Goal: Transaction & Acquisition: Book appointment/travel/reservation

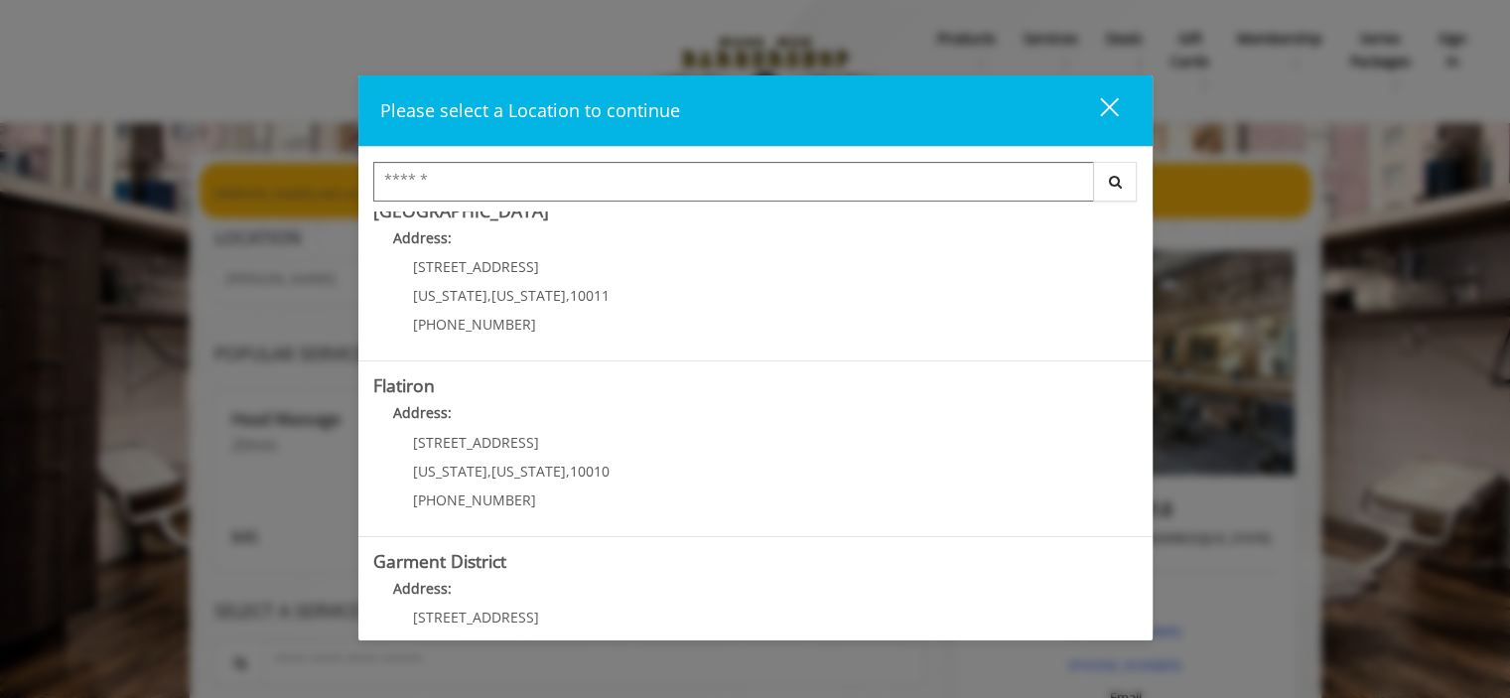
scroll to position [385, 0]
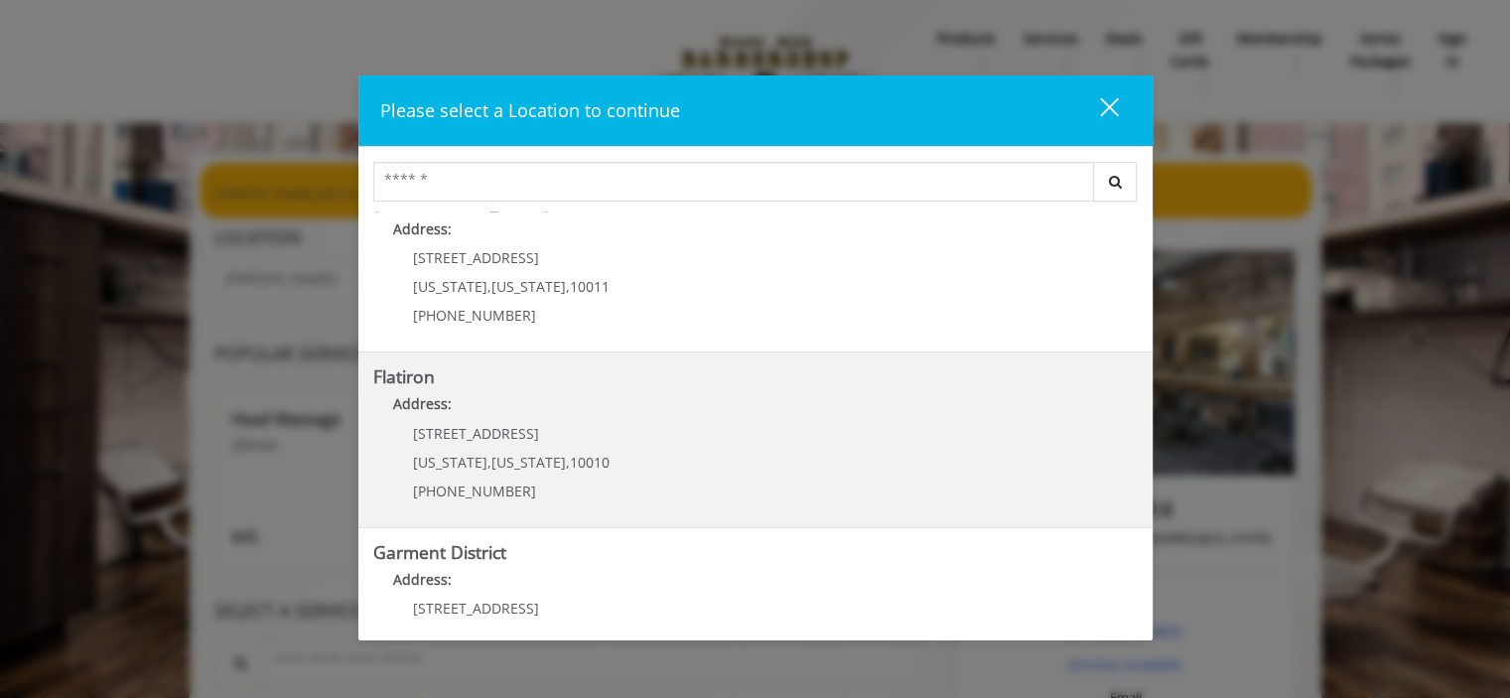
click at [417, 443] on div "[STREET_ADDRESS][US_STATE][US_STATE] (917) 475-1765" at bounding box center [496, 469] width 246 height 86
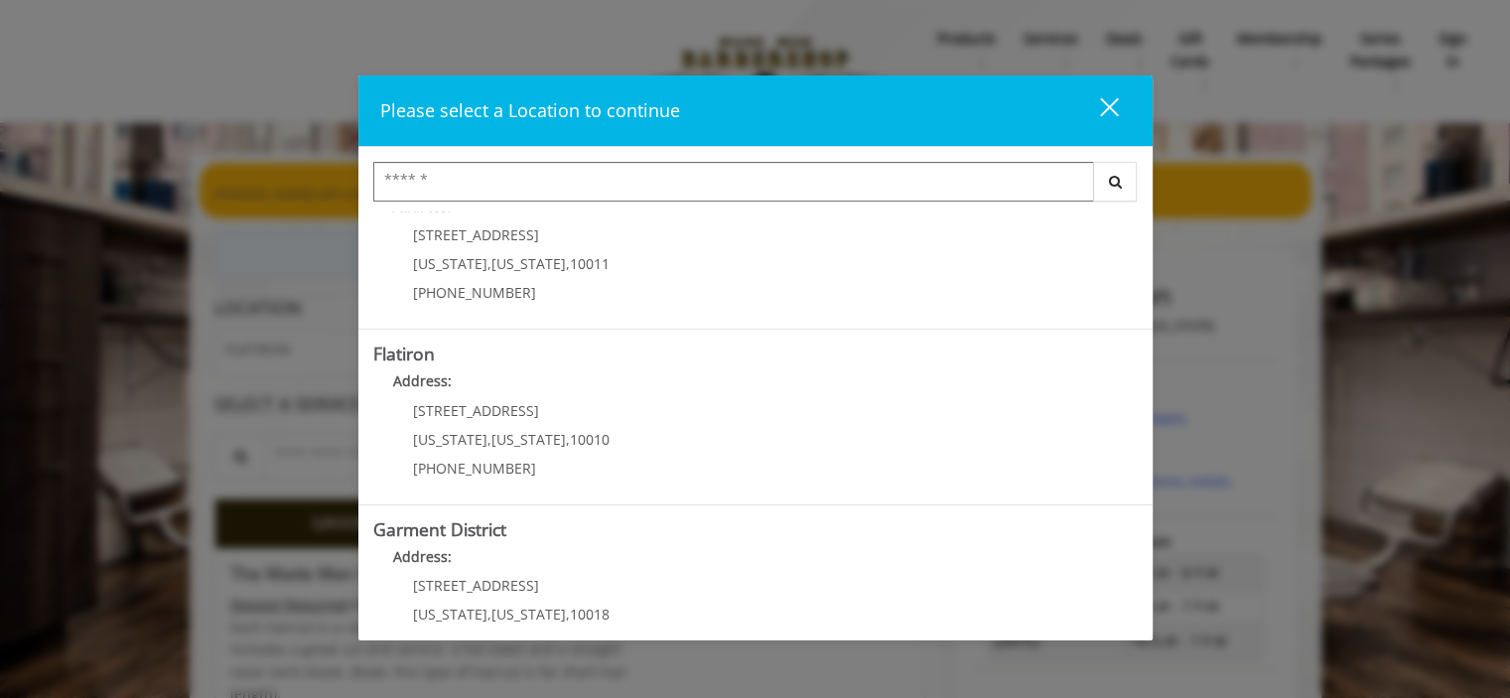
scroll to position [457, 0]
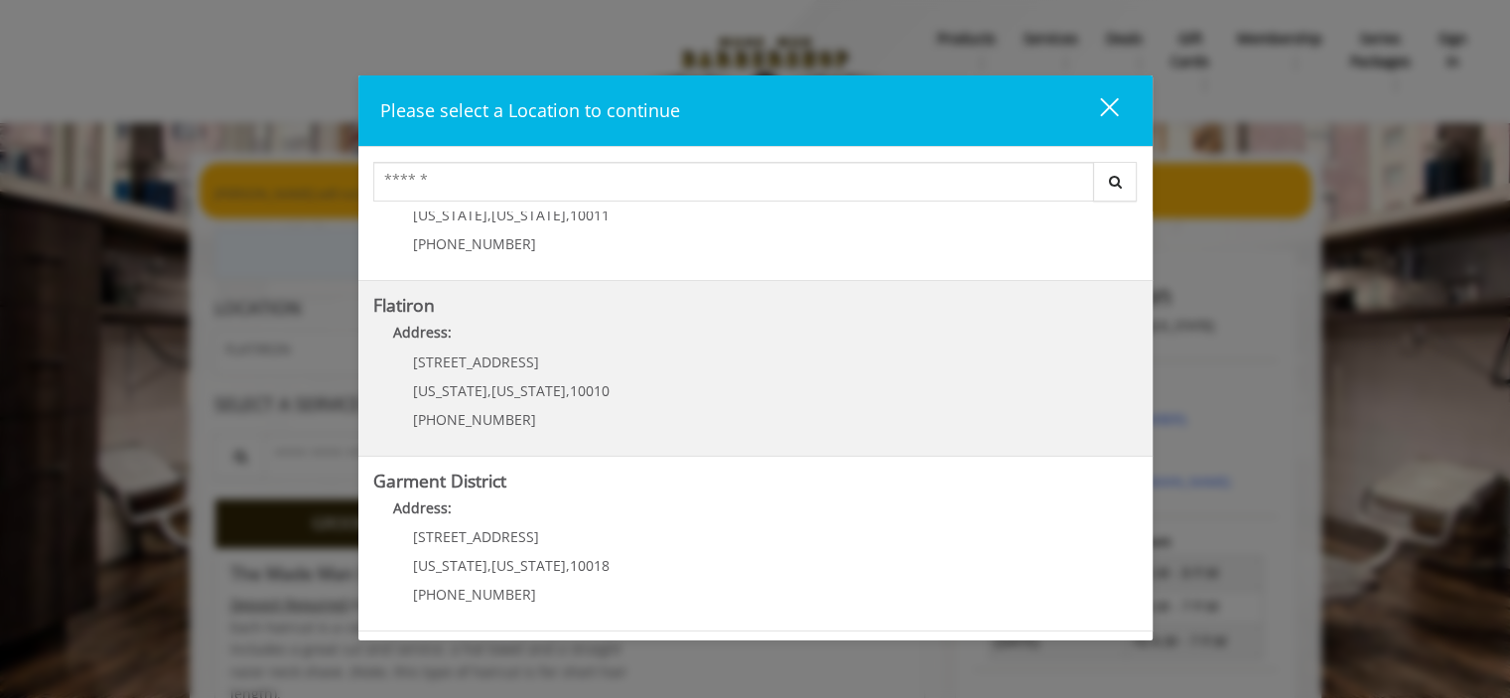
click at [597, 366] on div "10 E 23rd St New York , New York , 10010 (917) 475-1765" at bounding box center [496, 397] width 246 height 86
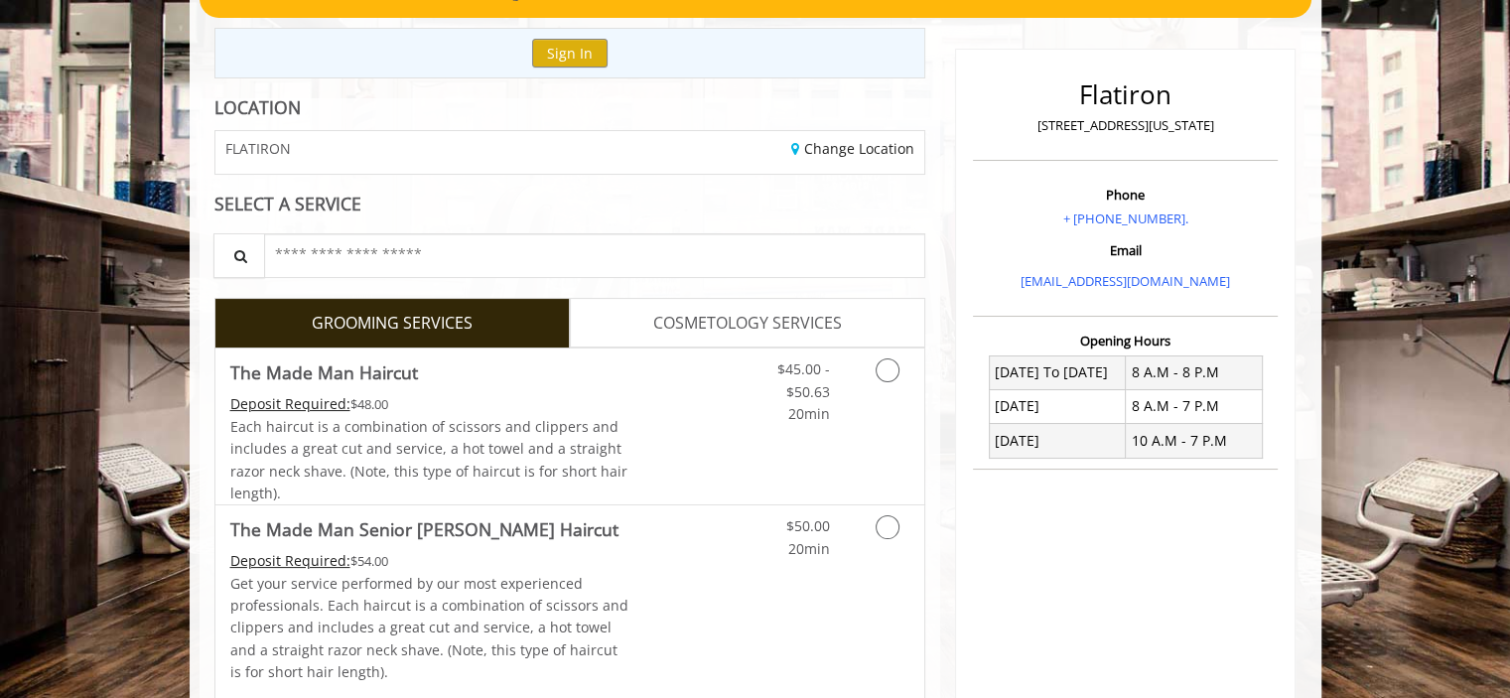
scroll to position [209, 0]
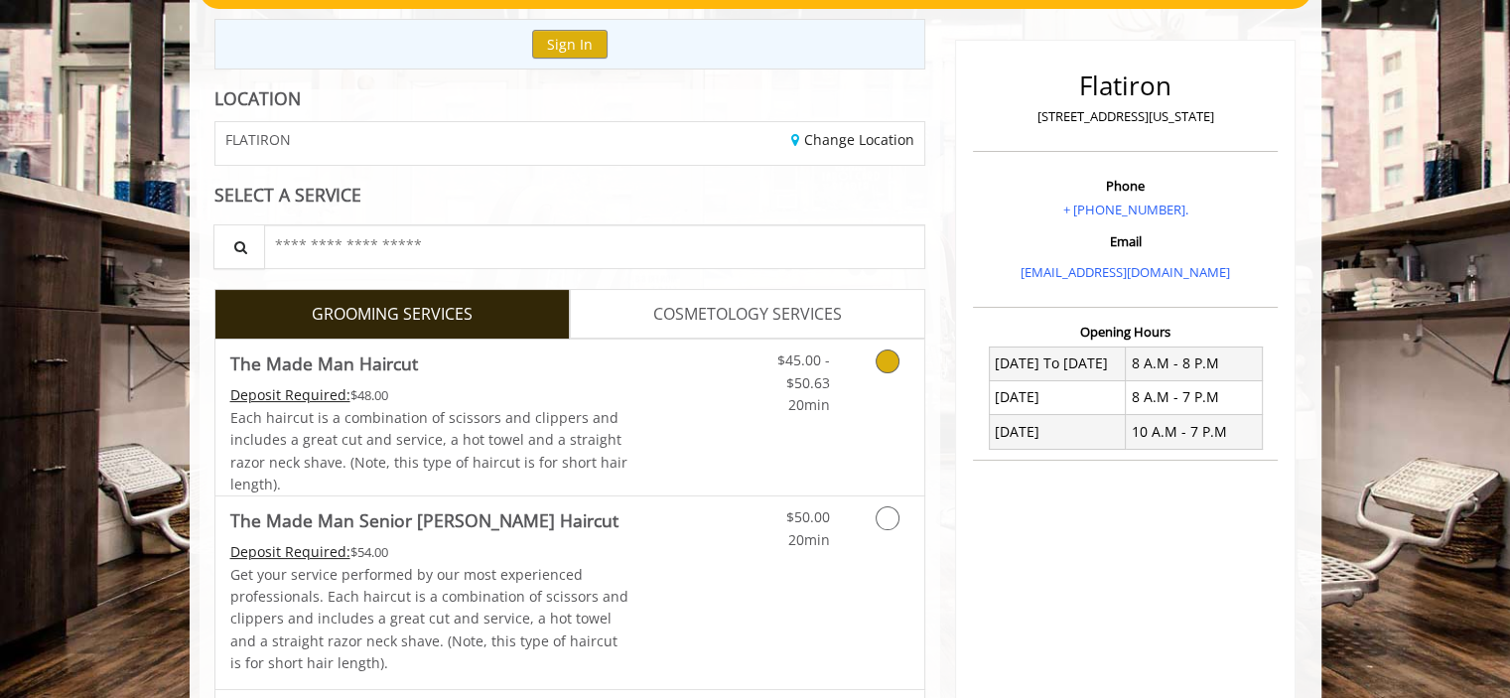
click at [891, 356] on icon "Grooming services" at bounding box center [887, 361] width 24 height 24
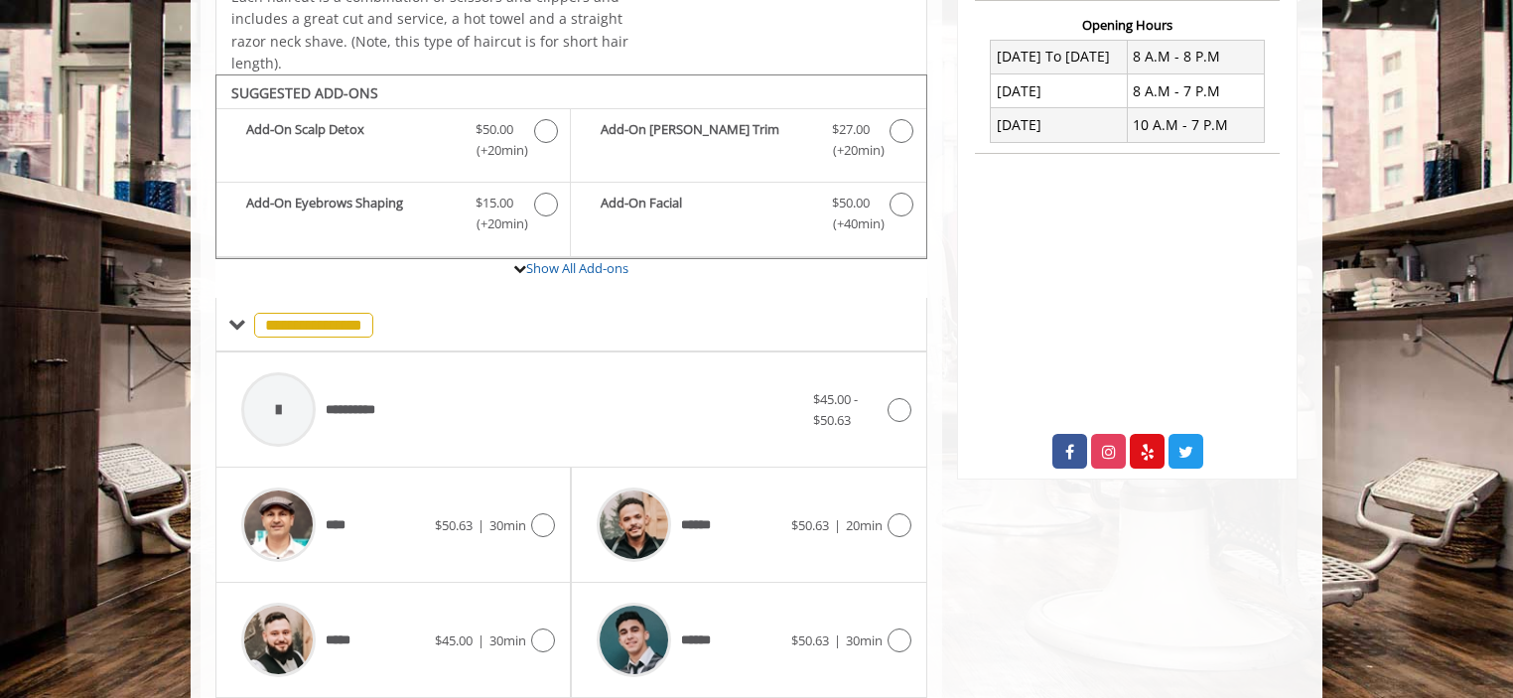
scroll to position [590, 0]
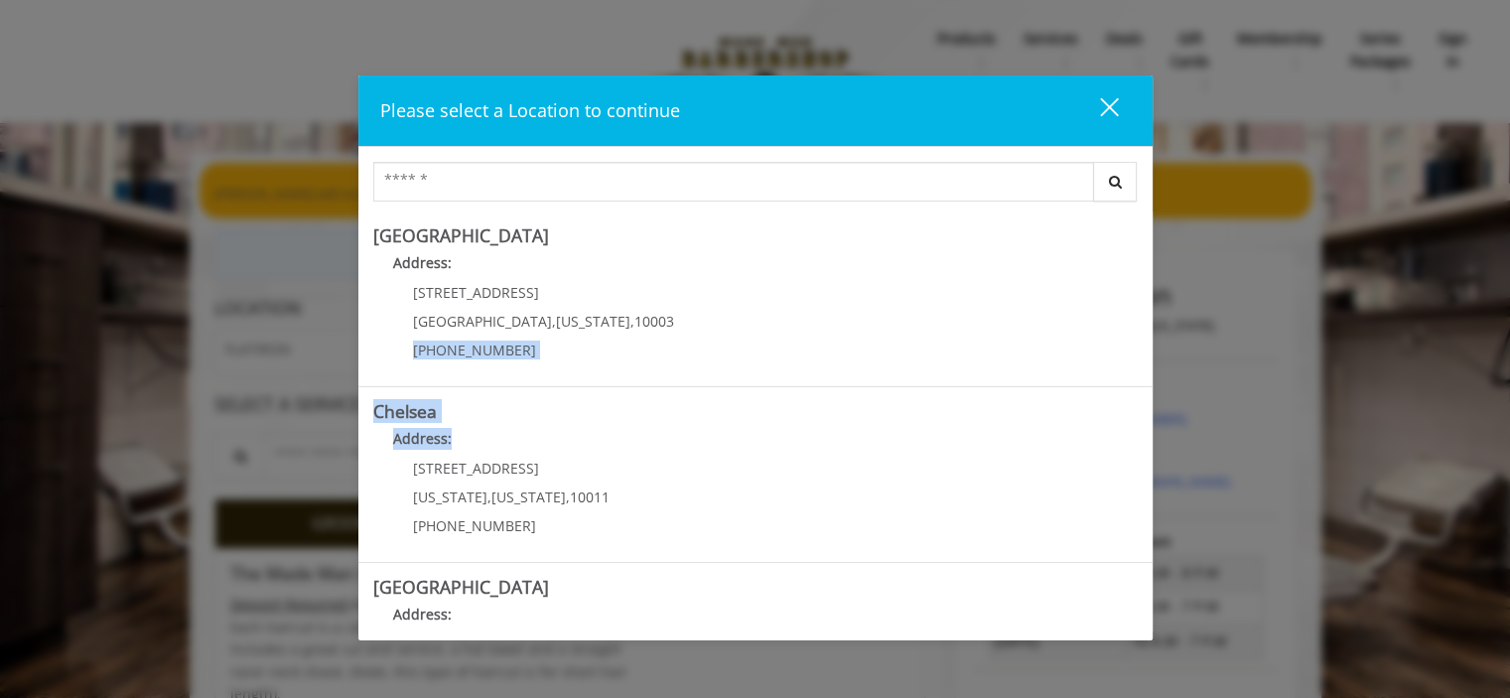
drag, startPoint x: 1139, startPoint y: 303, endPoint x: 1156, endPoint y: 421, distance: 119.5
click at [1156, 421] on div "Please select a Location to continue close Search Greenwich Village Address: 60…" at bounding box center [755, 349] width 1510 height 698
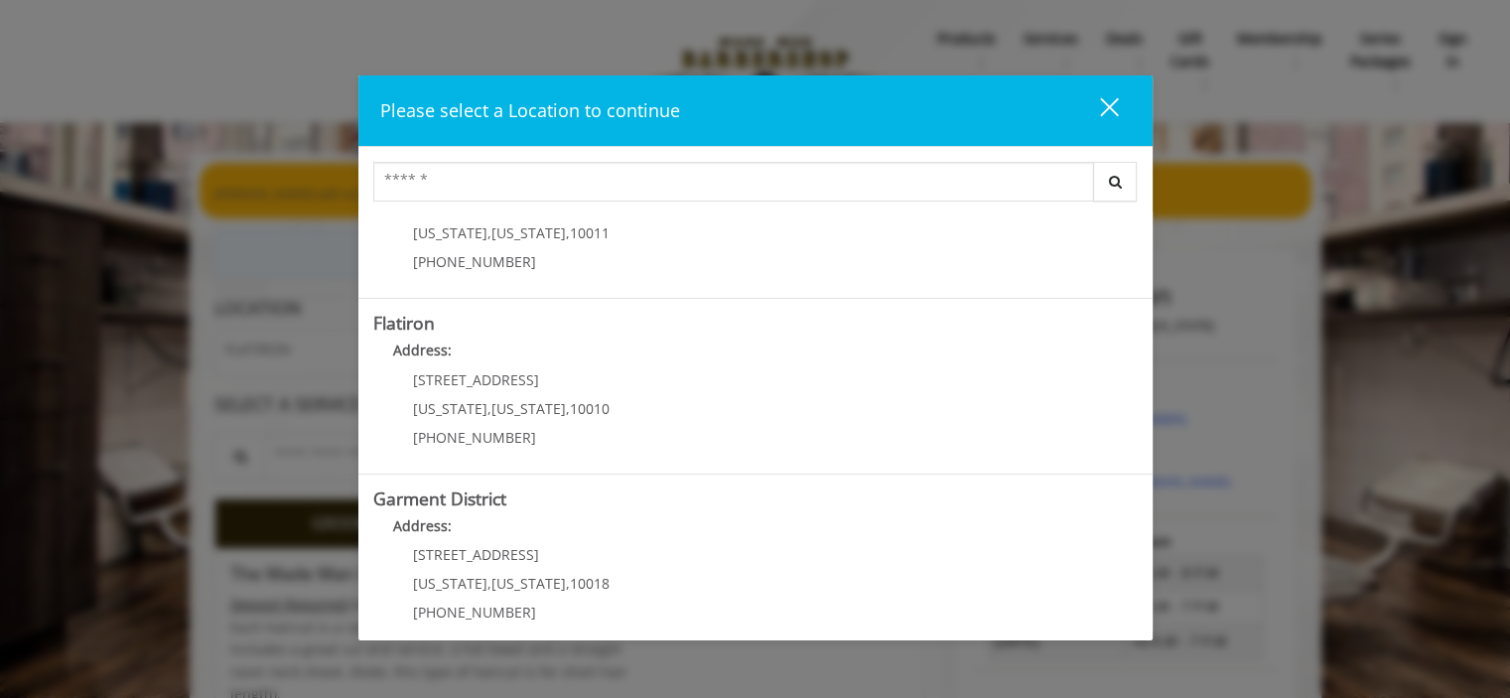
scroll to position [457, 0]
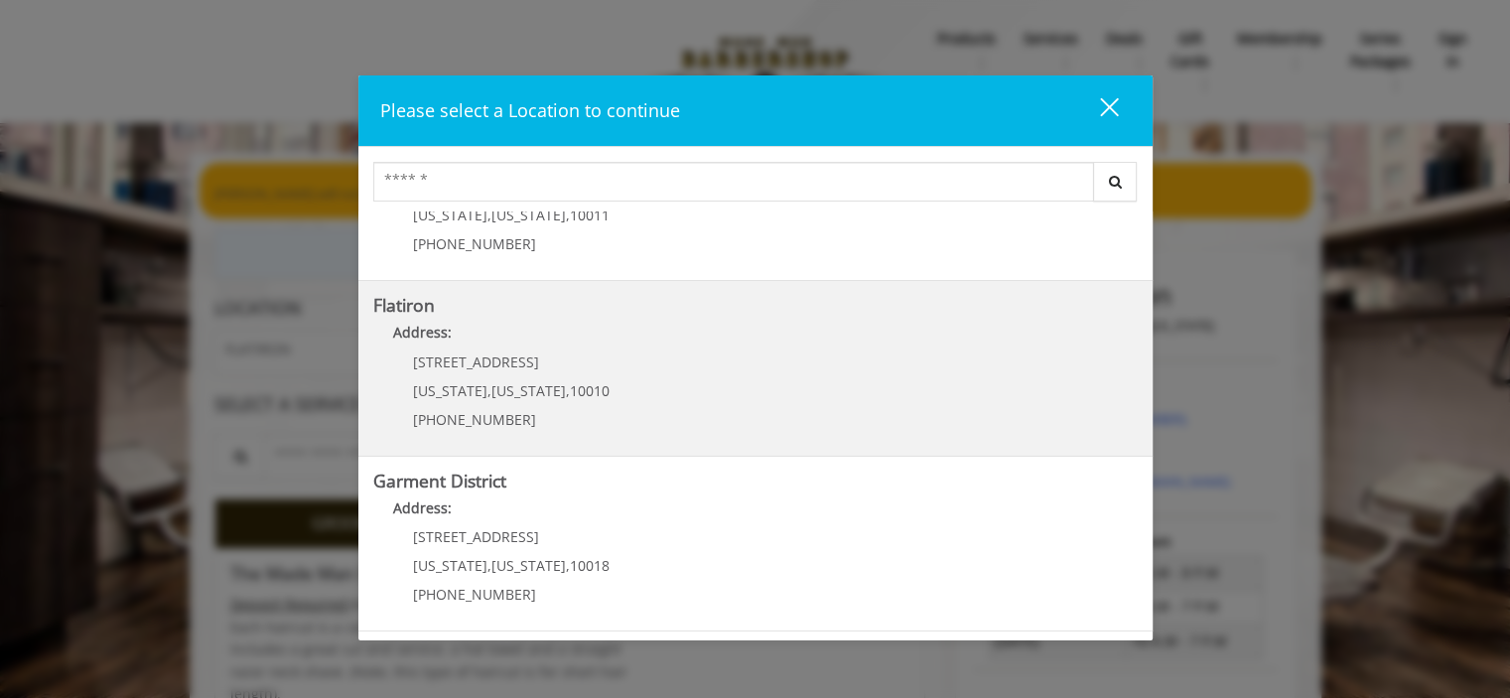
click at [600, 348] on "Address:" at bounding box center [755, 338] width 764 height 32
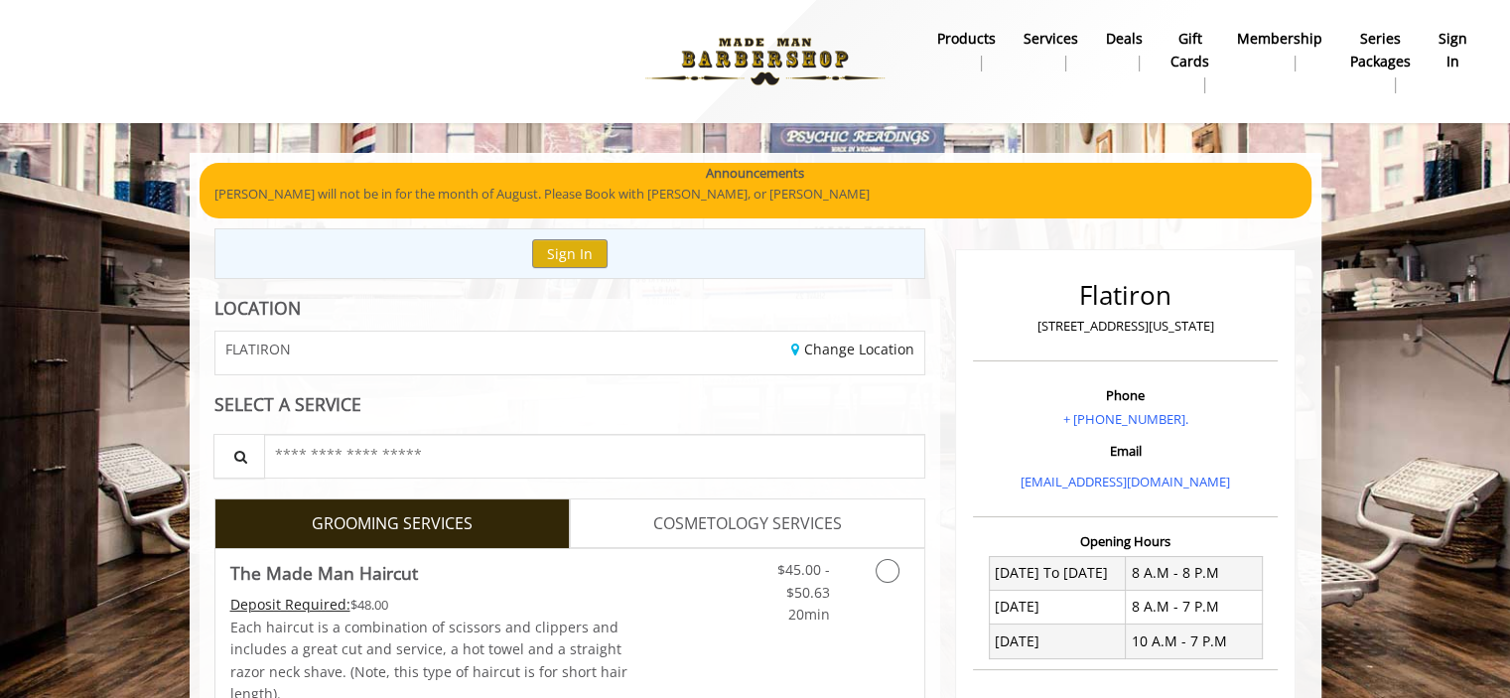
click at [709, 532] on span "COSMETOLOGY SERVICES" at bounding box center [747, 524] width 189 height 26
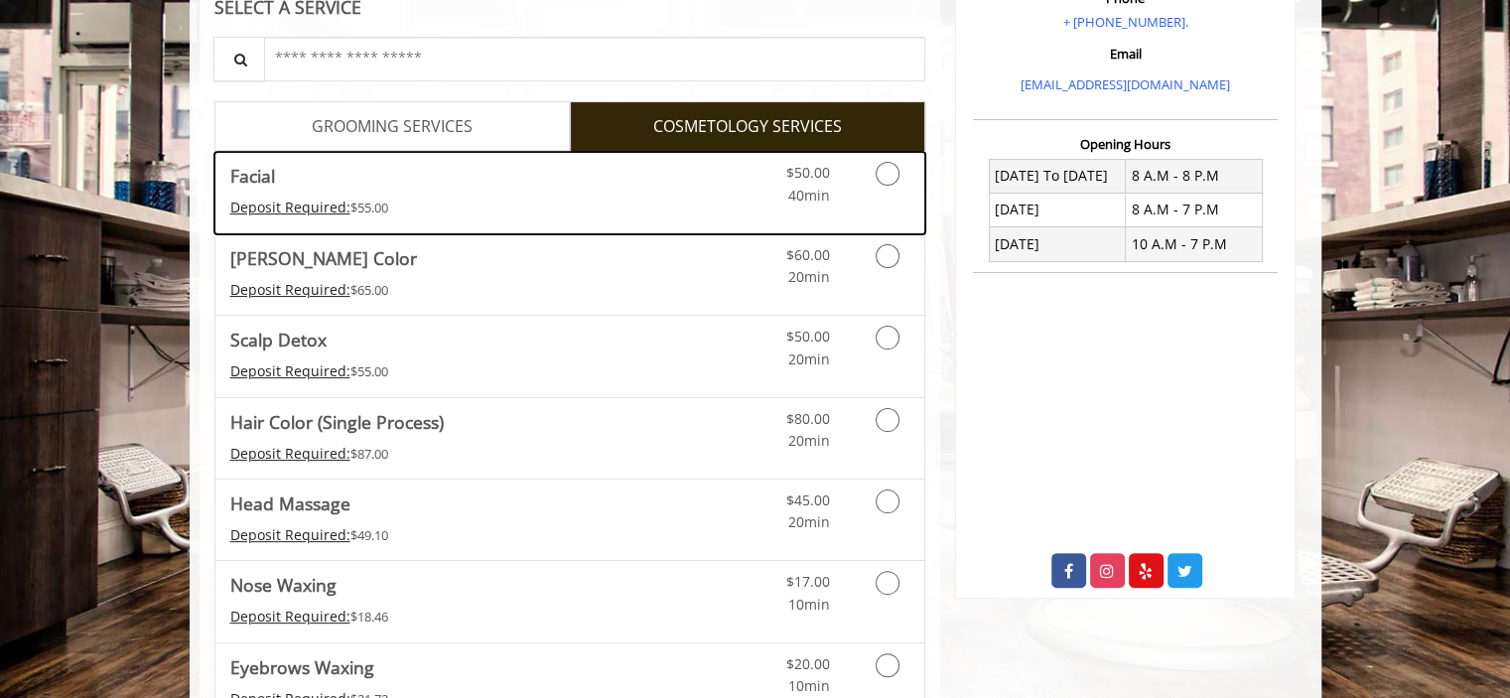
scroll to position [394, 0]
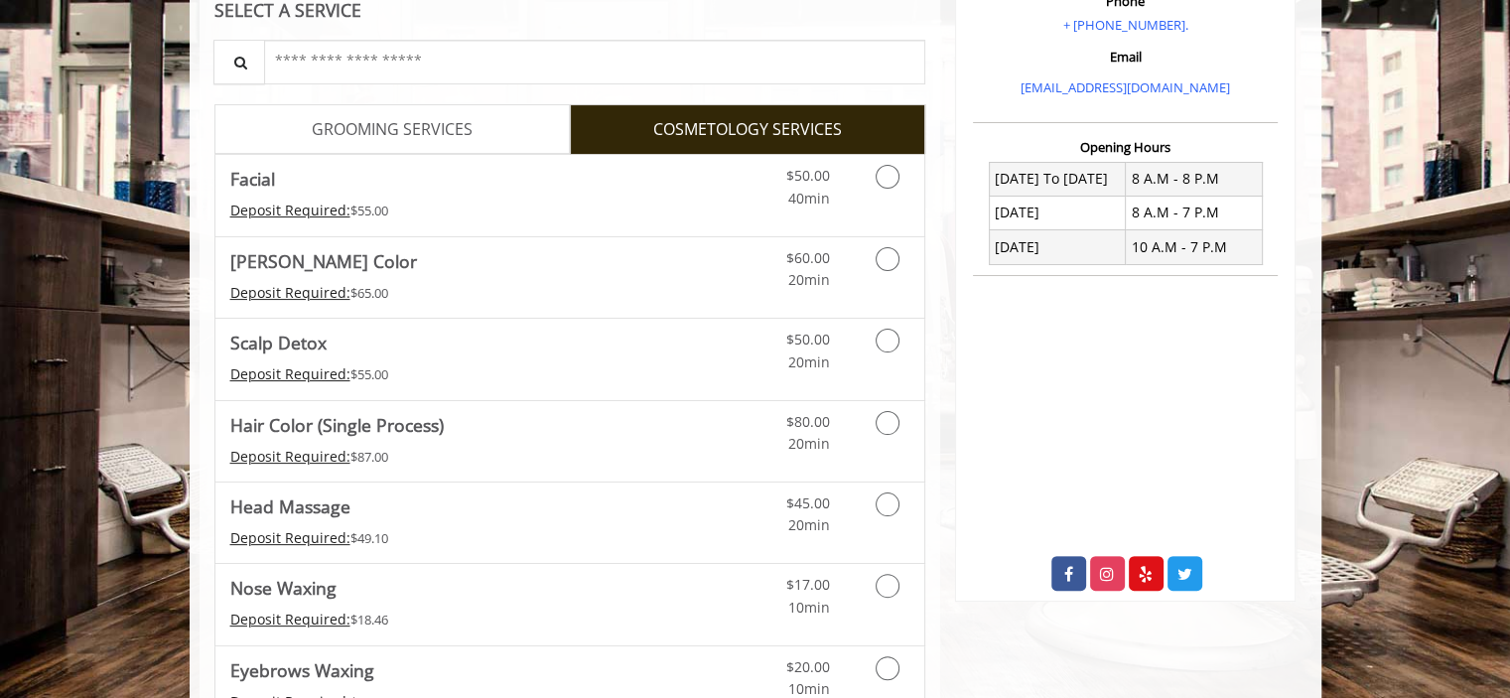
click at [400, 125] on span "GROOMING SERVICES" at bounding box center [392, 130] width 161 height 26
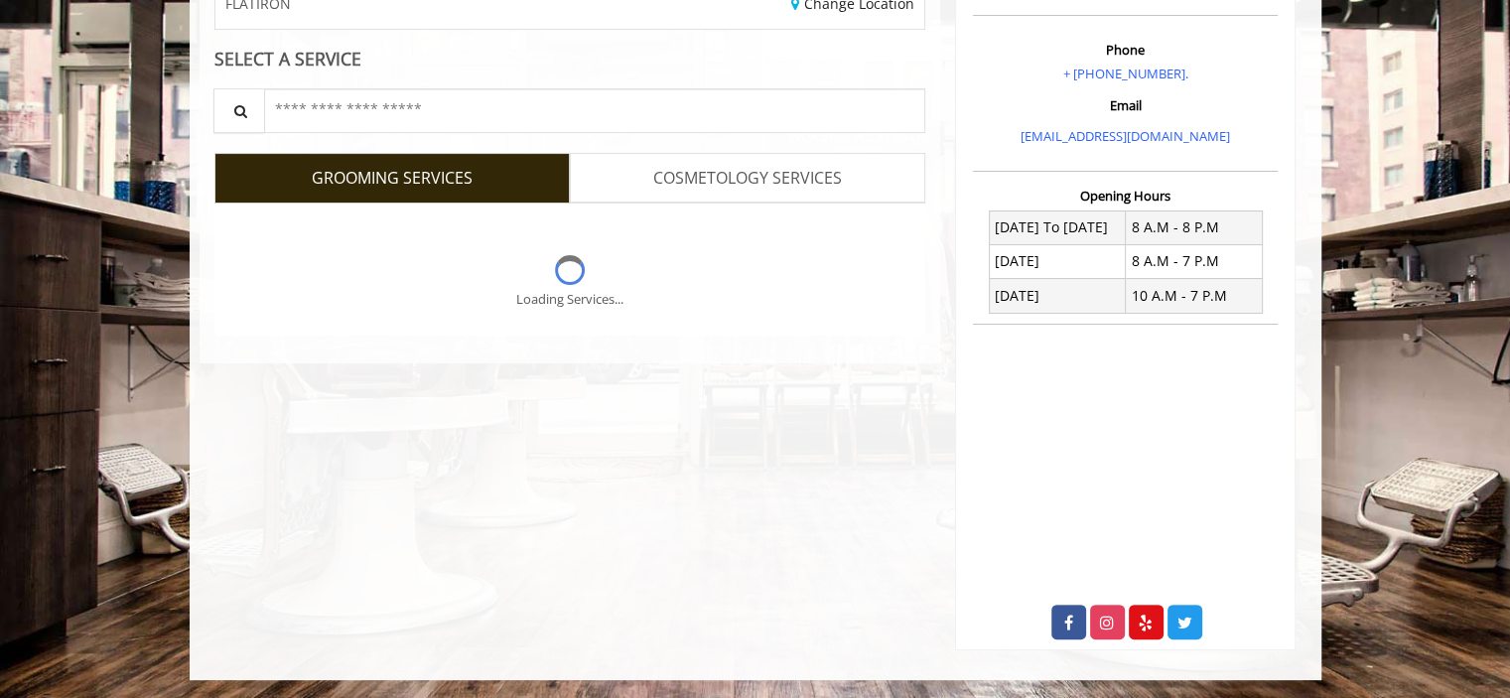
scroll to position [68, 0]
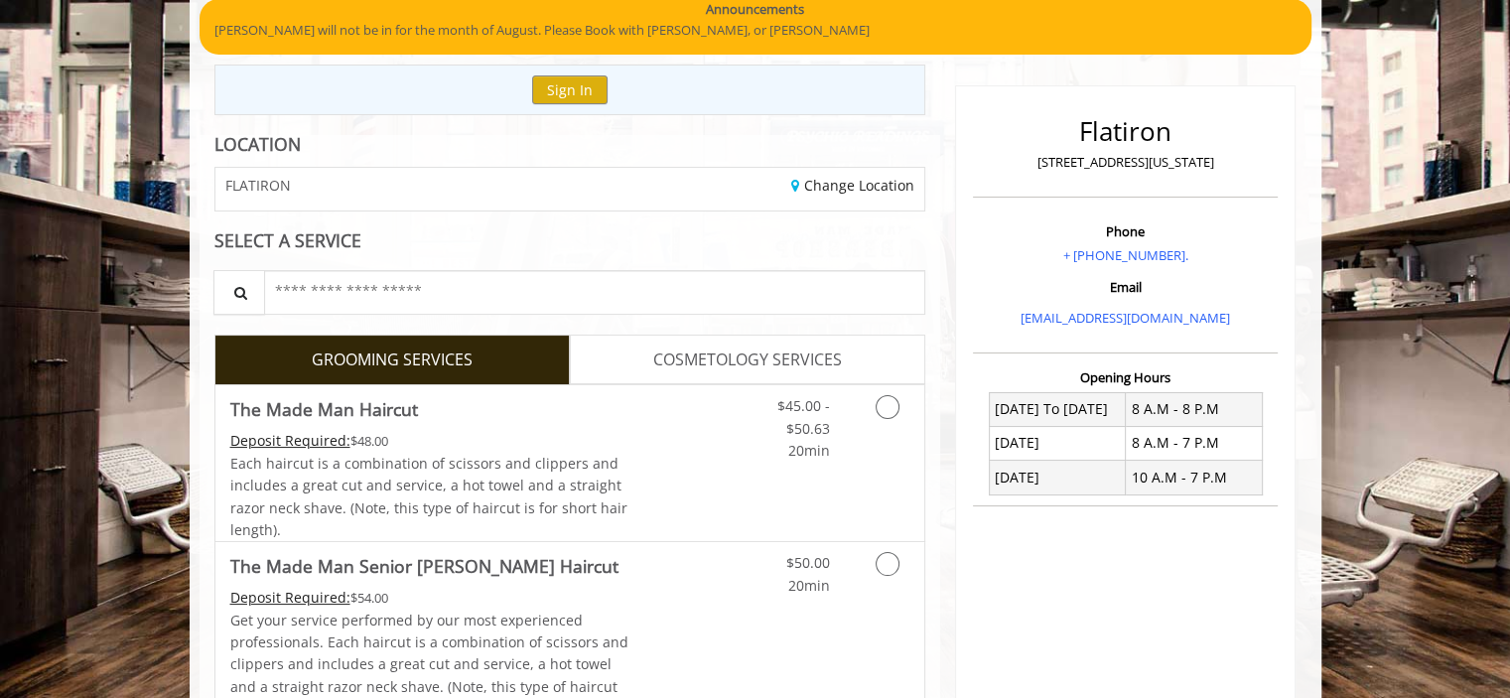
scroll to position [227, 0]
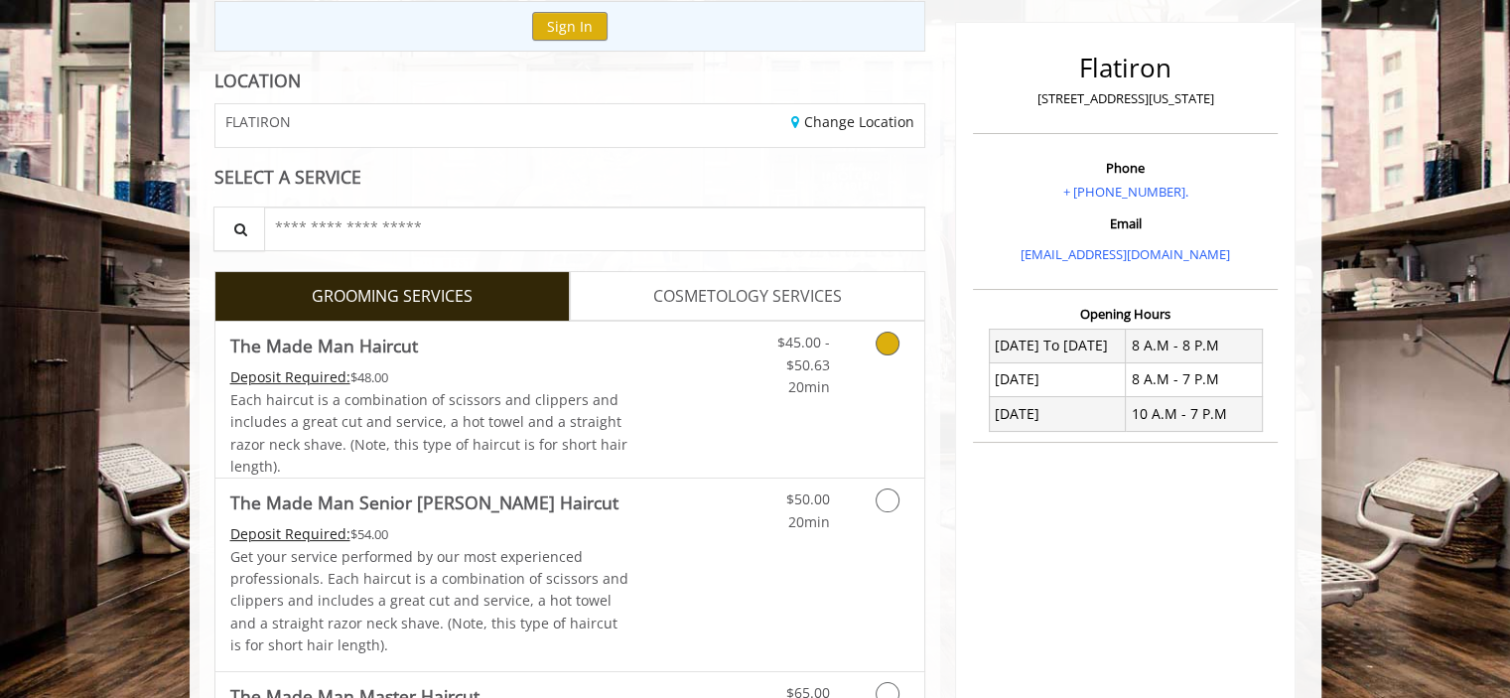
click at [884, 343] on icon "Grooming services" at bounding box center [887, 344] width 24 height 24
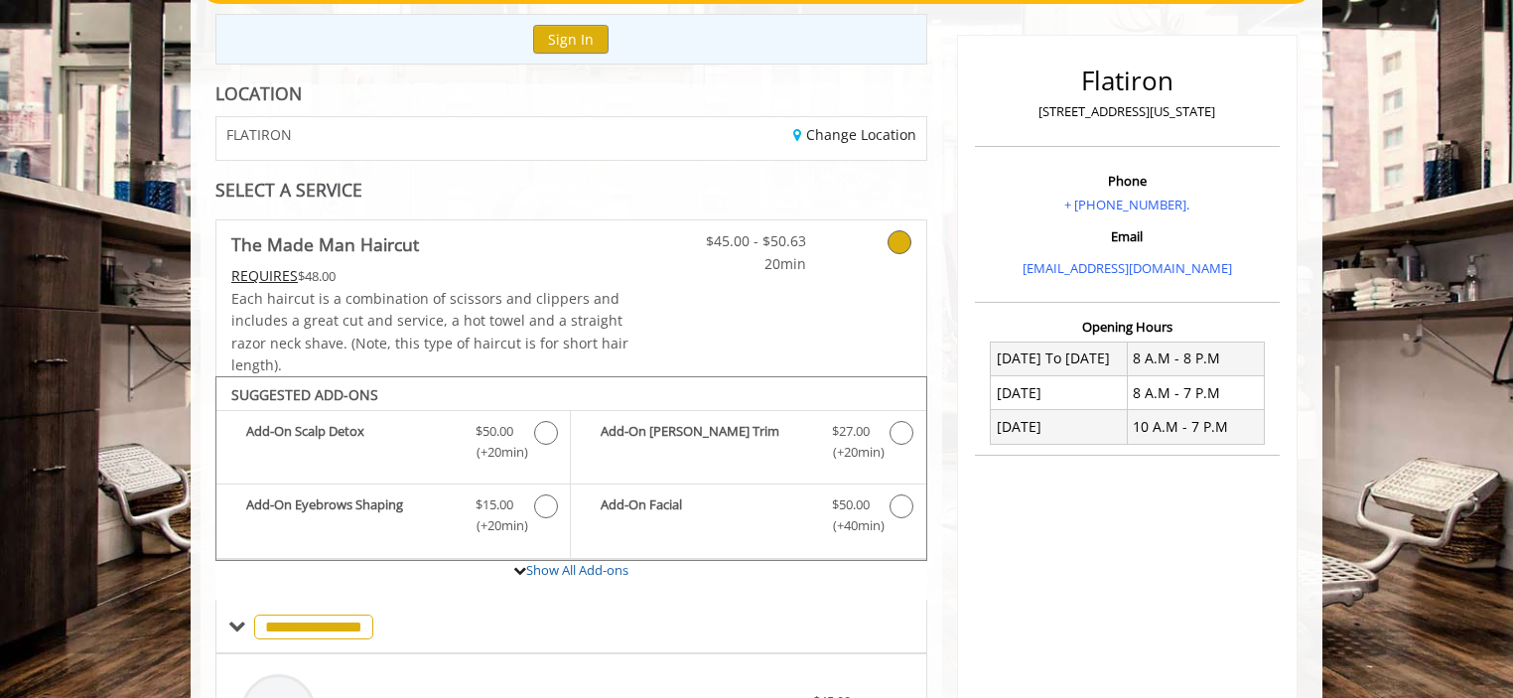
scroll to position [223, 0]
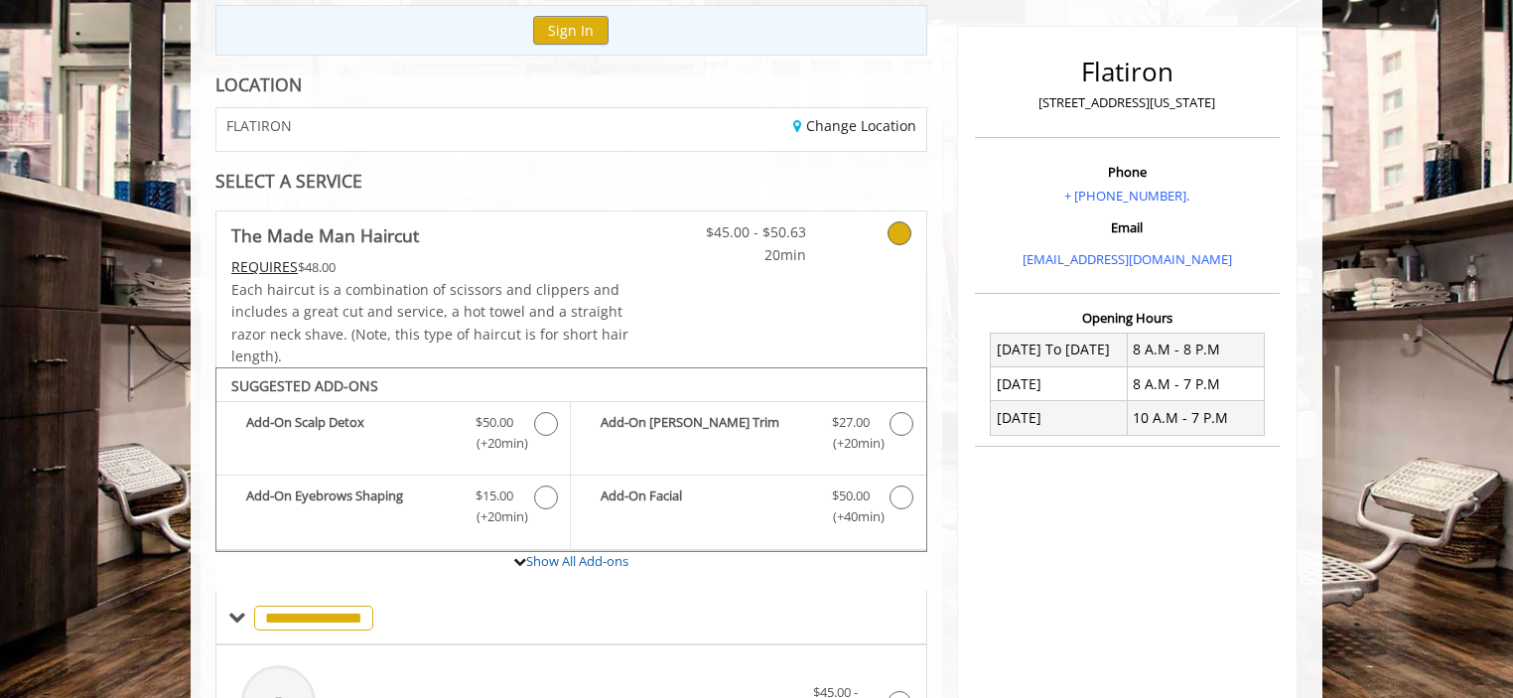
click at [956, 316] on div "Flatiron 10 E 23rd Street, New York Phone + (917) 475-1765. Email info@mademanb…" at bounding box center [1127, 680] width 370 height 1351
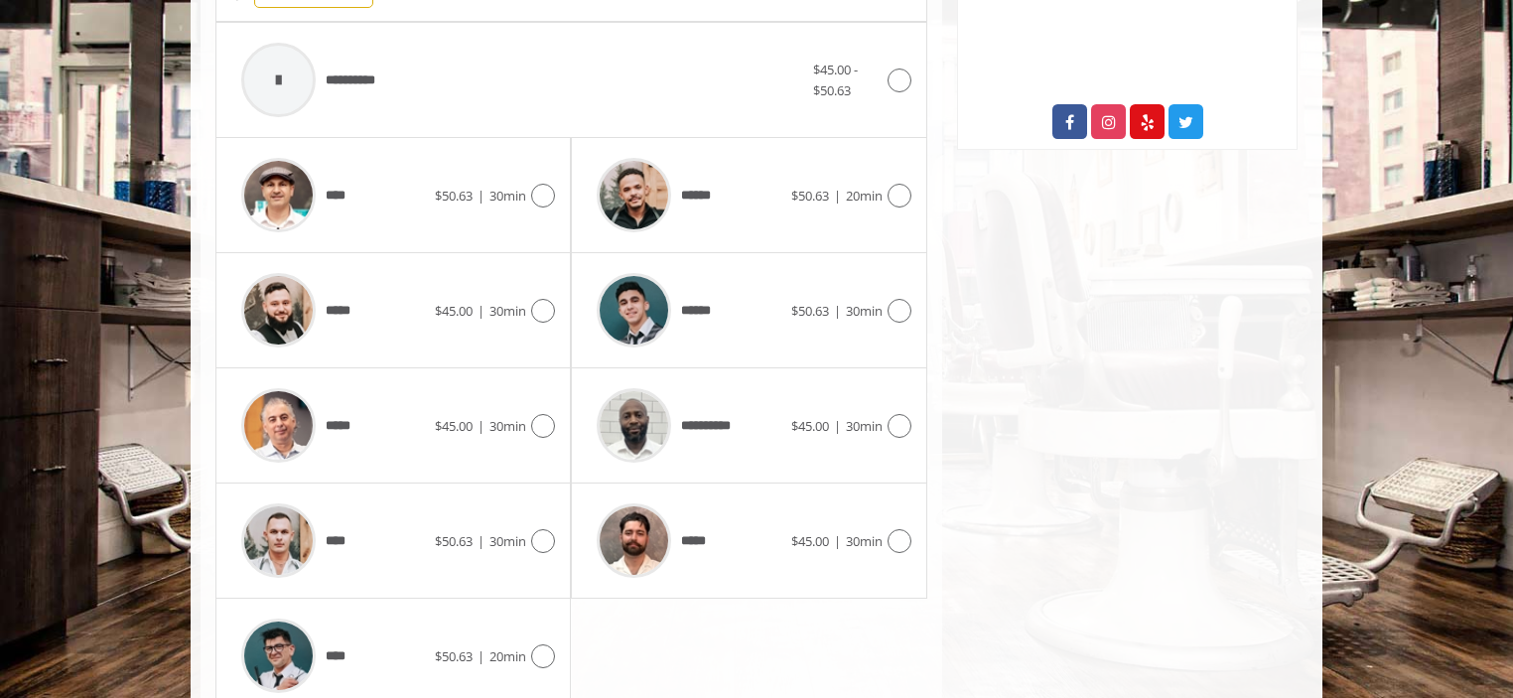
scroll to position [808, 0]
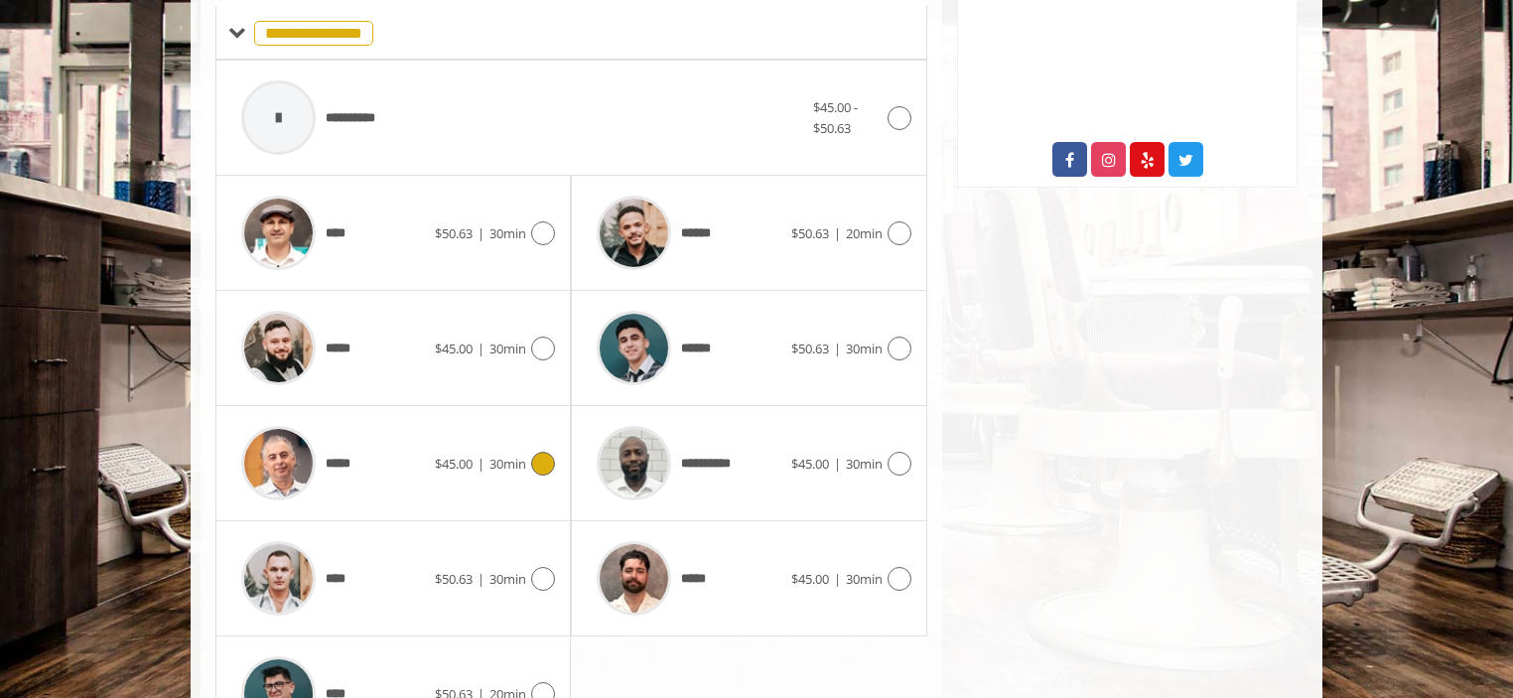
click at [431, 472] on div "*****" at bounding box center [332, 463] width 203 height 94
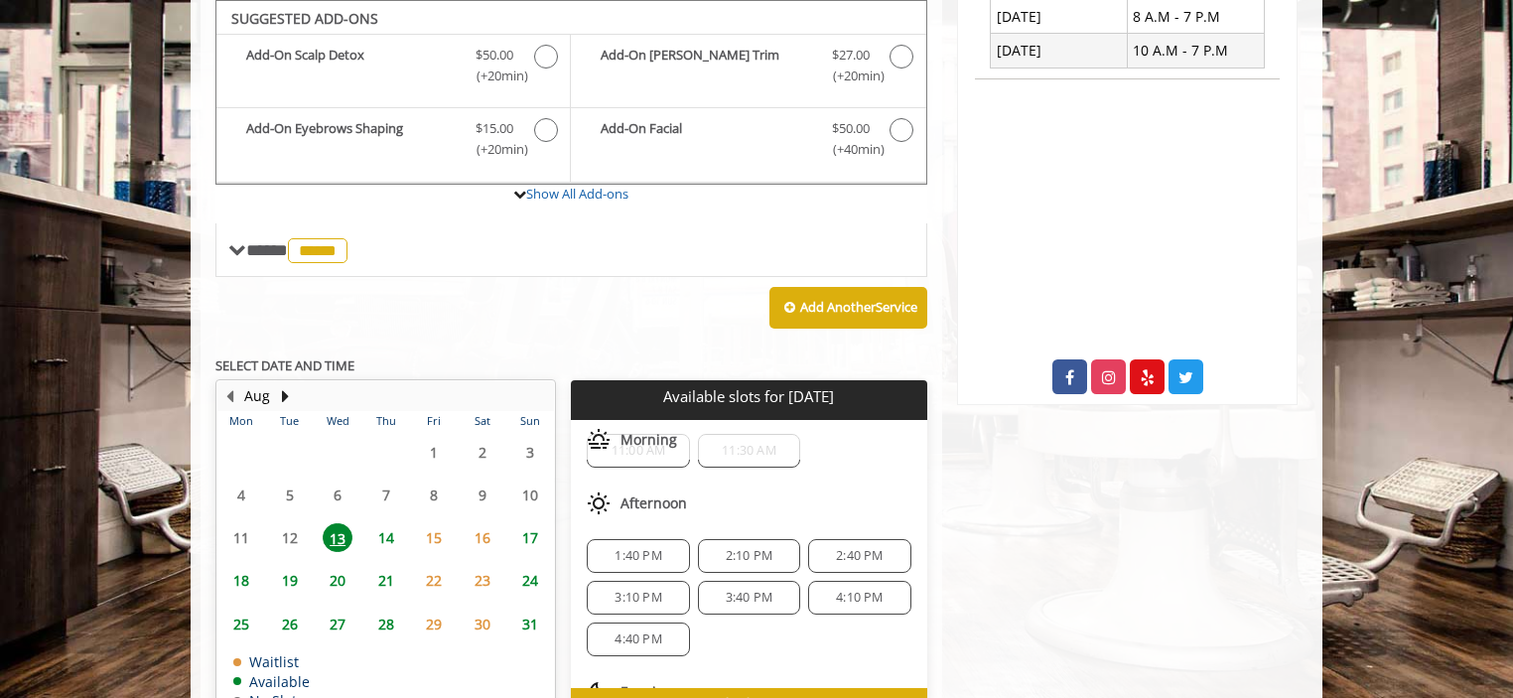
scroll to position [40, 0]
click at [1051, 496] on div "Flatiron 10 E 23rd Street, New York Phone + (917) 475-1765. Email info@mademanb…" at bounding box center [1127, 203] width 370 height 1130
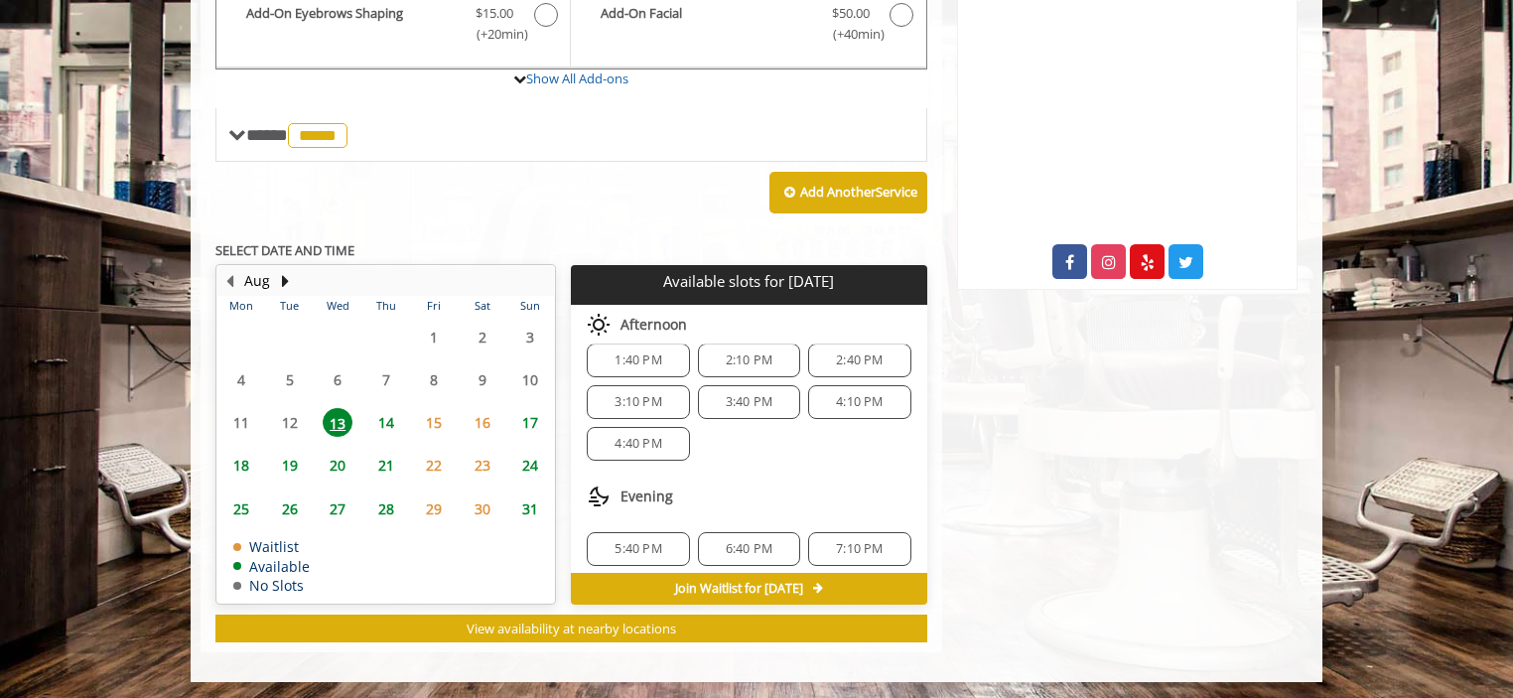
scroll to position [128, 0]
click at [639, 536] on span "5:40 PM" at bounding box center [637, 543] width 47 height 16
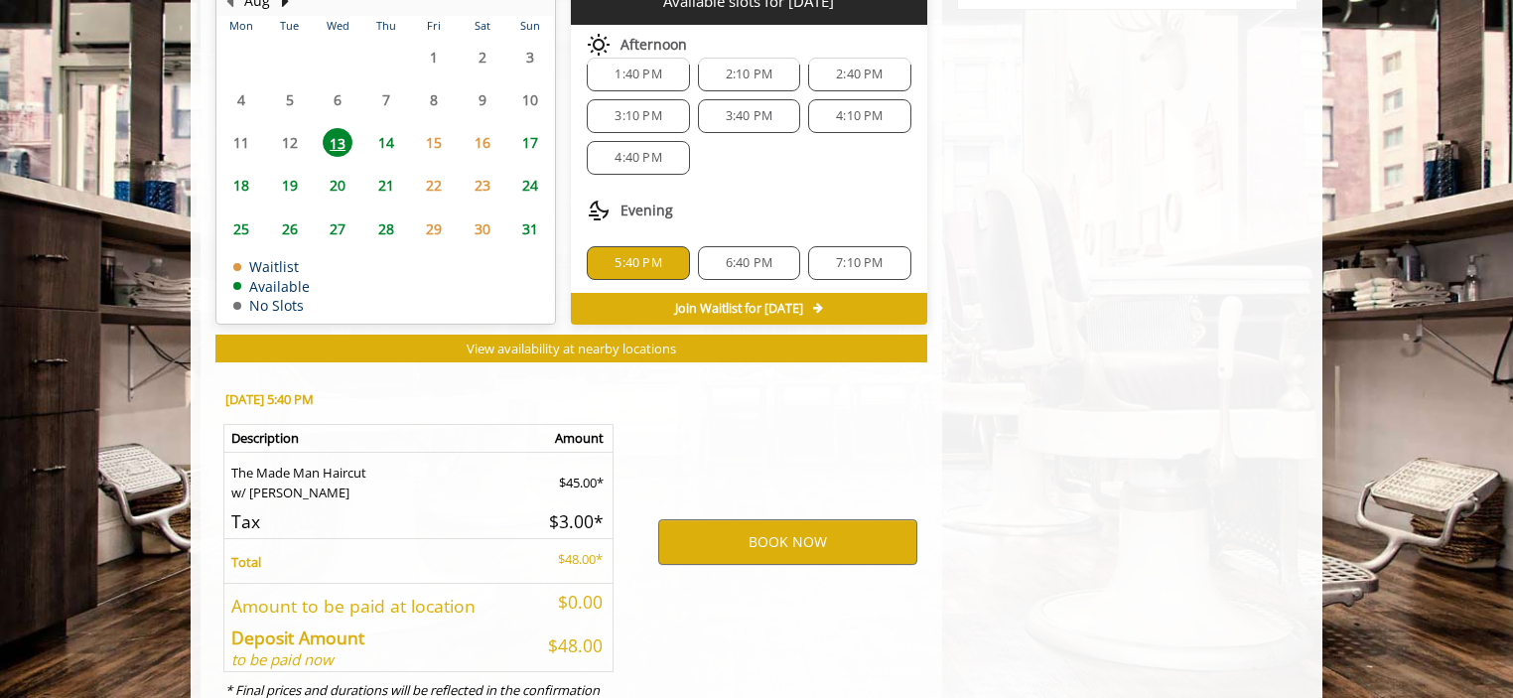
scroll to position [1064, 0]
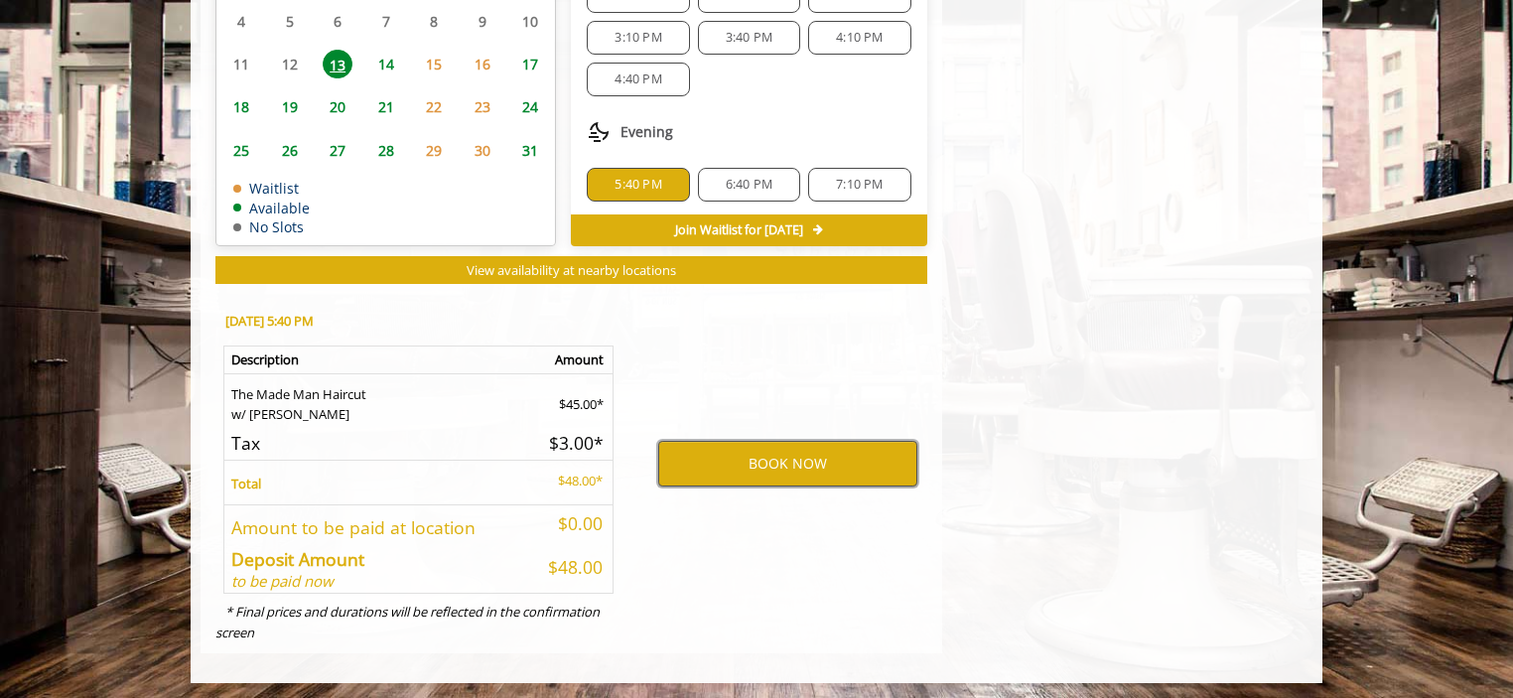
click at [753, 468] on button "BOOK NOW" at bounding box center [787, 464] width 259 height 46
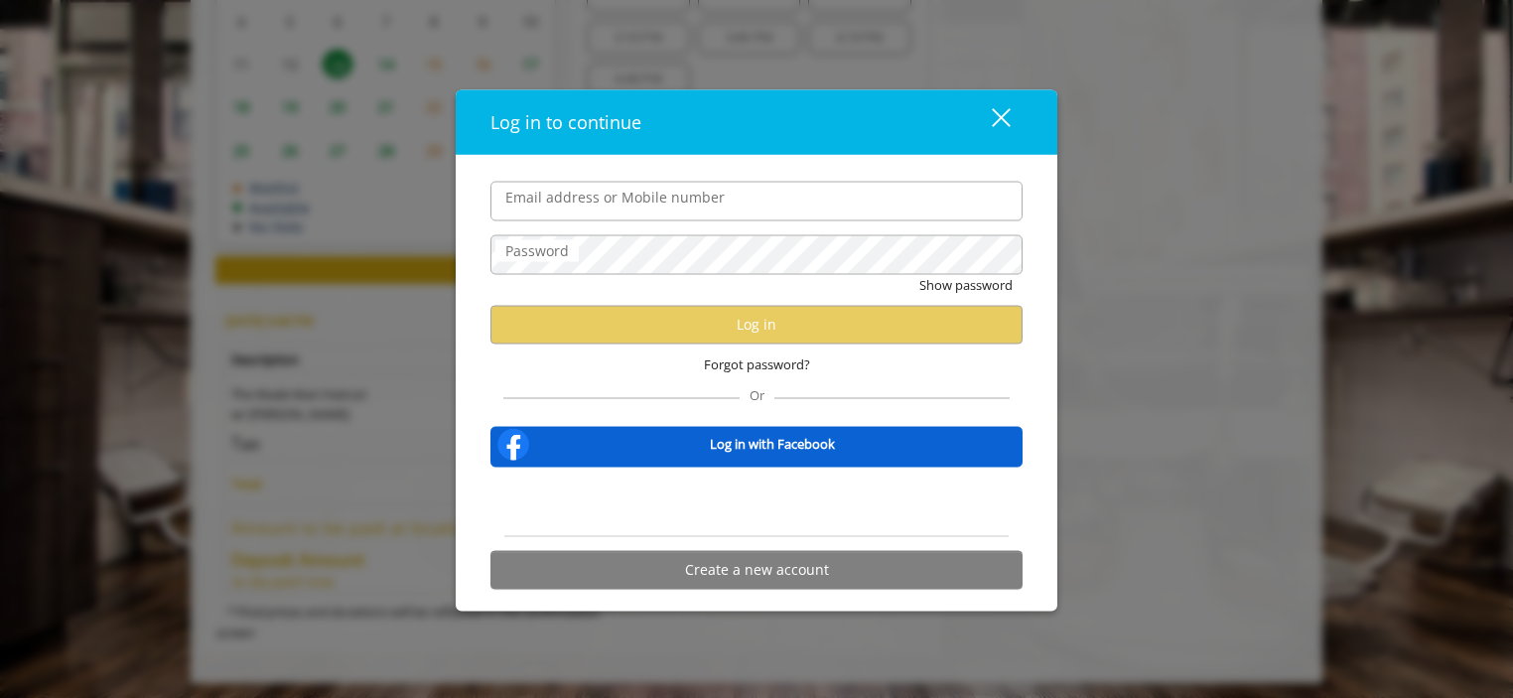
type input "**********"
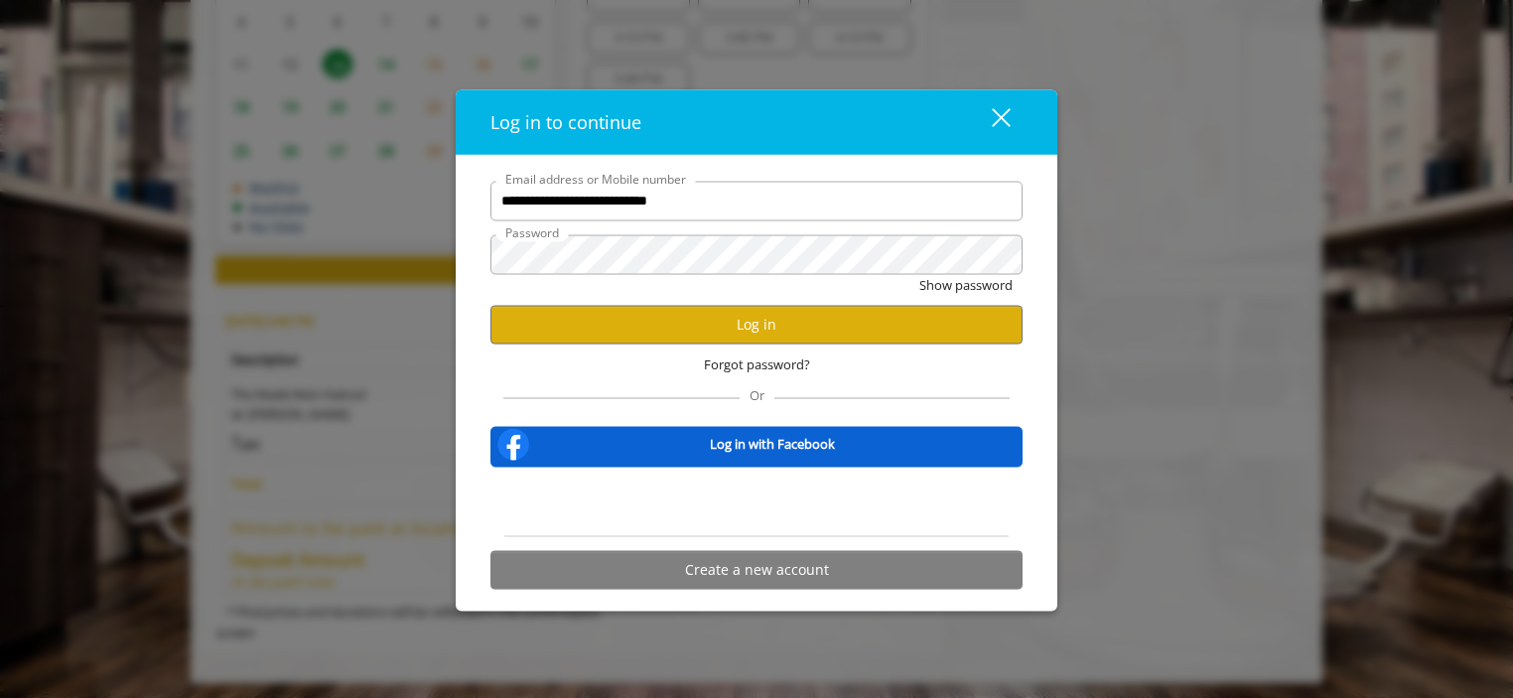
scroll to position [0, 0]
click at [692, 330] on button "Log in" at bounding box center [756, 324] width 532 height 39
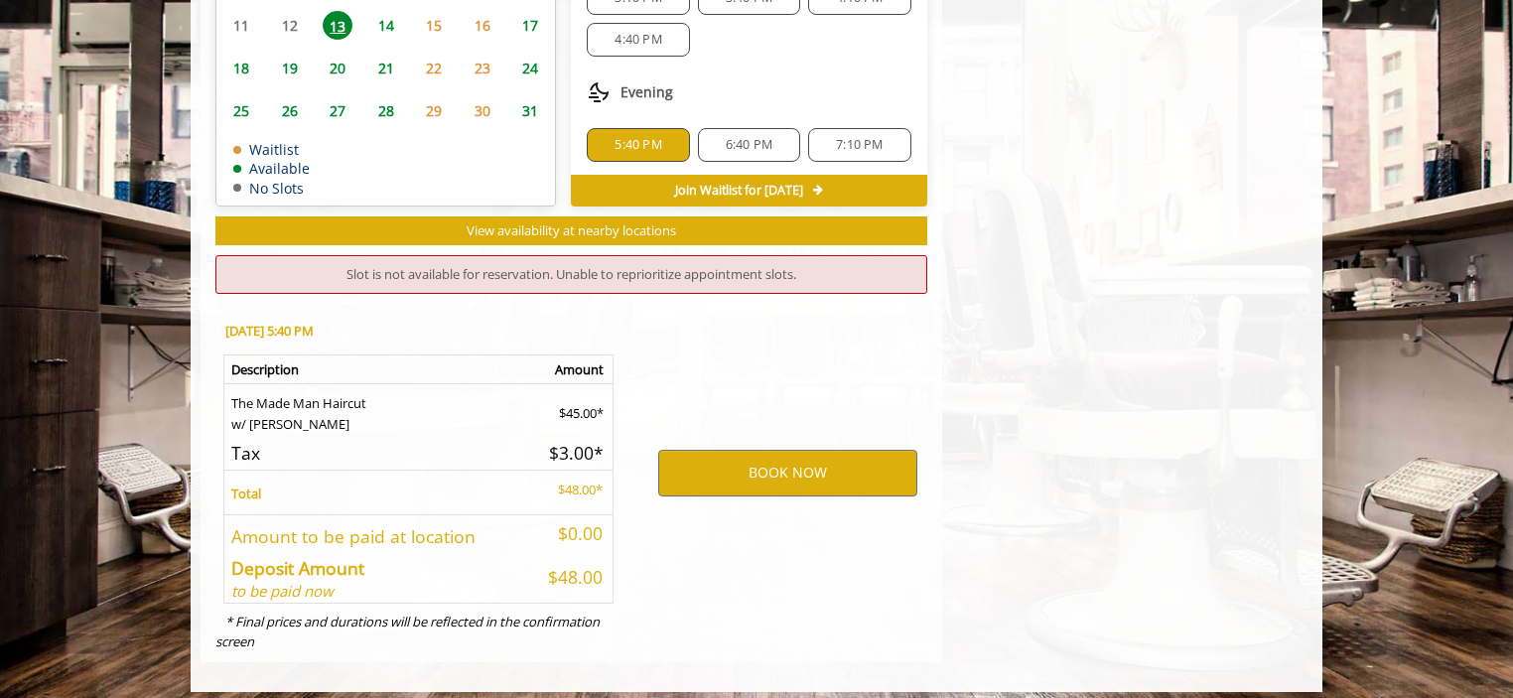
scroll to position [1033, 0]
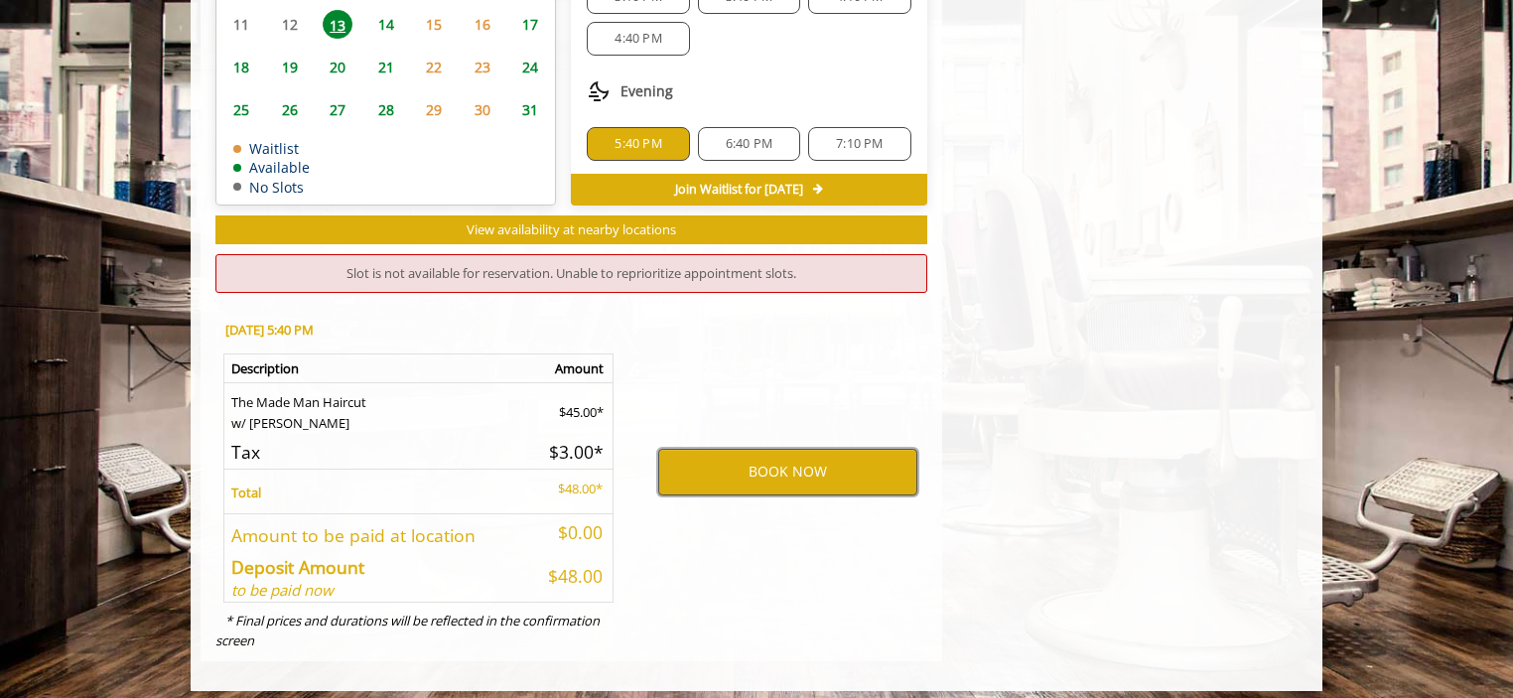
click at [755, 472] on button "BOOK NOW" at bounding box center [787, 472] width 259 height 46
click at [651, 31] on span "4:40 PM" at bounding box center [637, 39] width 47 height 16
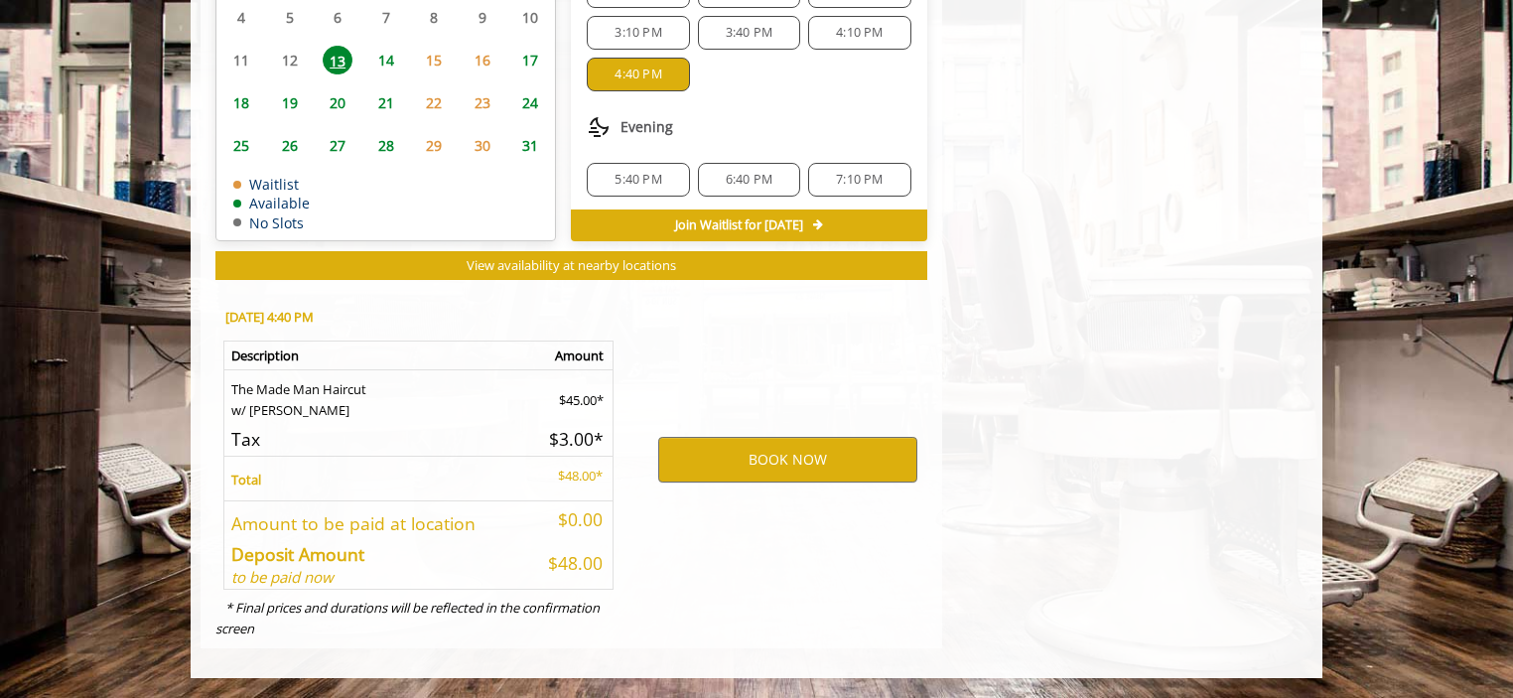
scroll to position [994, 0]
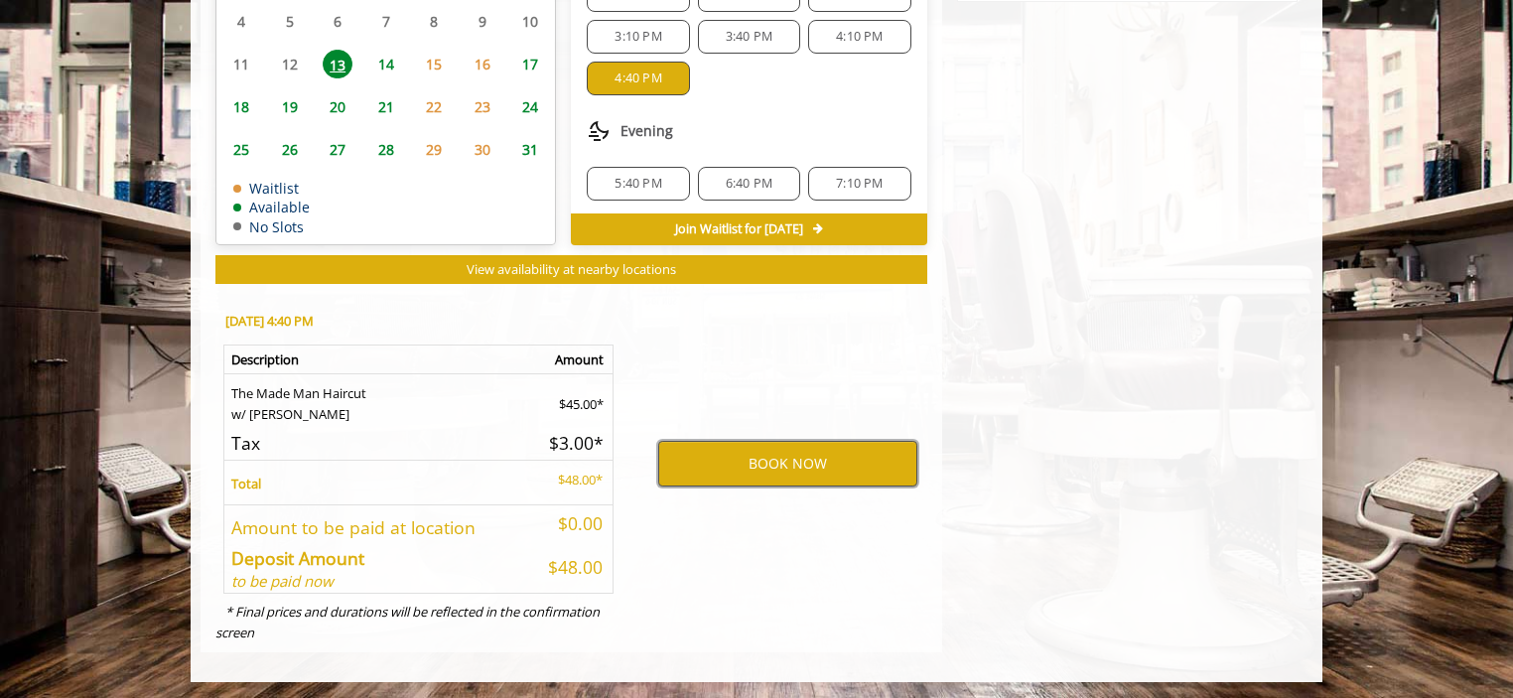
click at [759, 451] on button "BOOK NOW" at bounding box center [787, 464] width 259 height 46
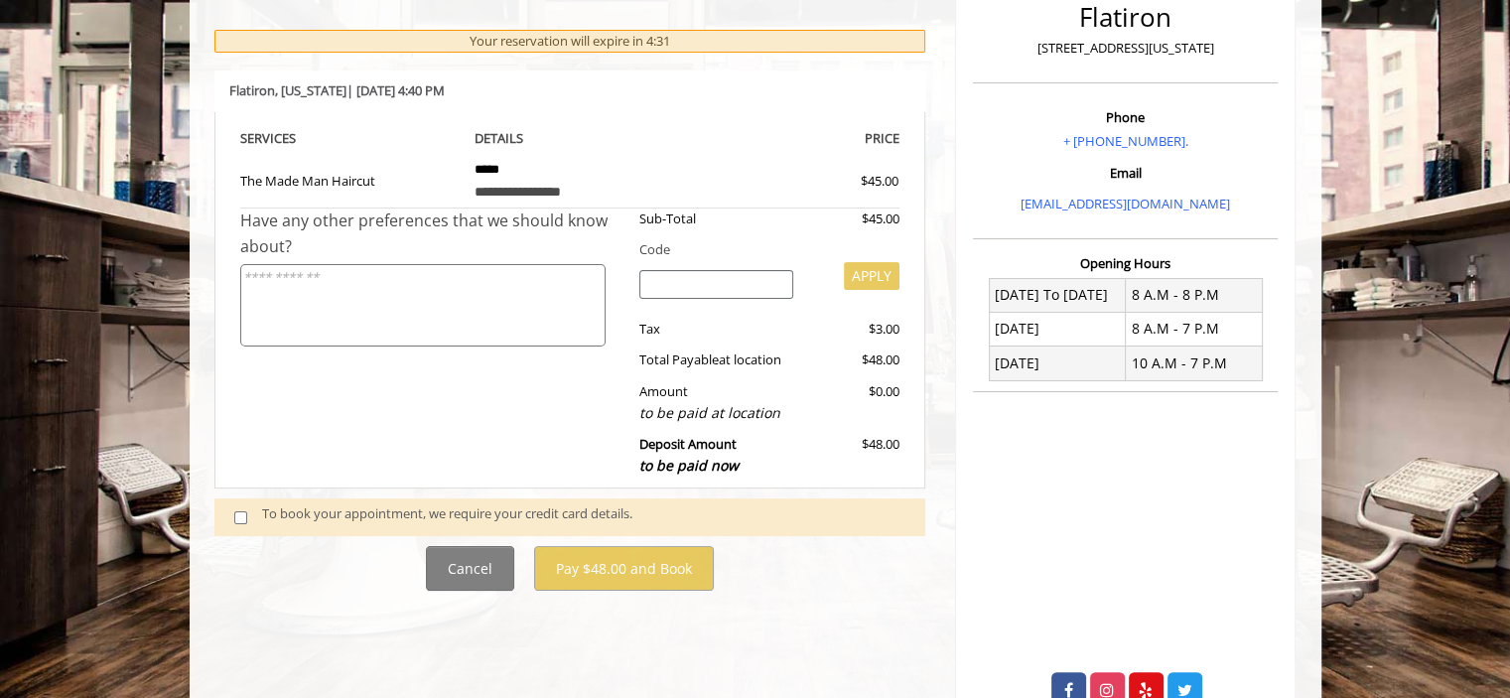
scroll to position [318, 0]
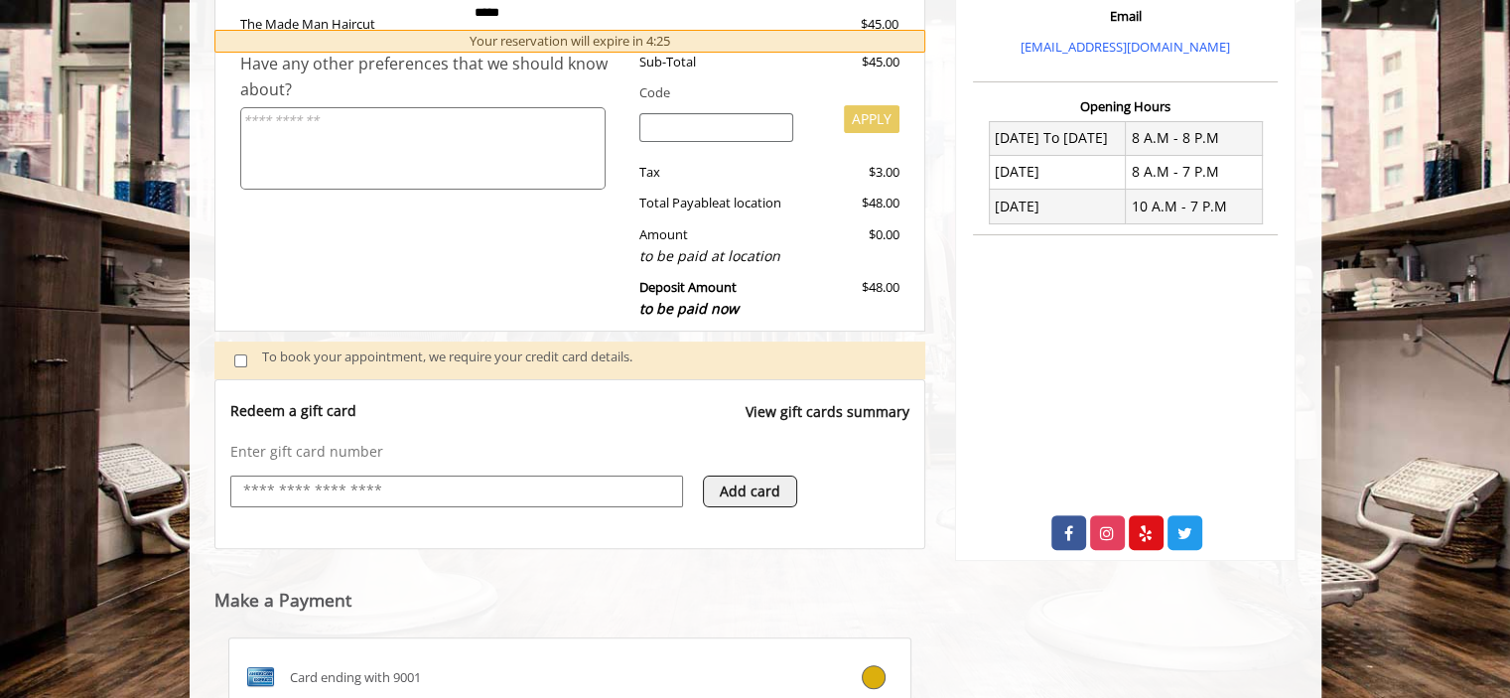
click at [524, 476] on div "Enter gift card number Add card" at bounding box center [570, 484] width 680 height 85
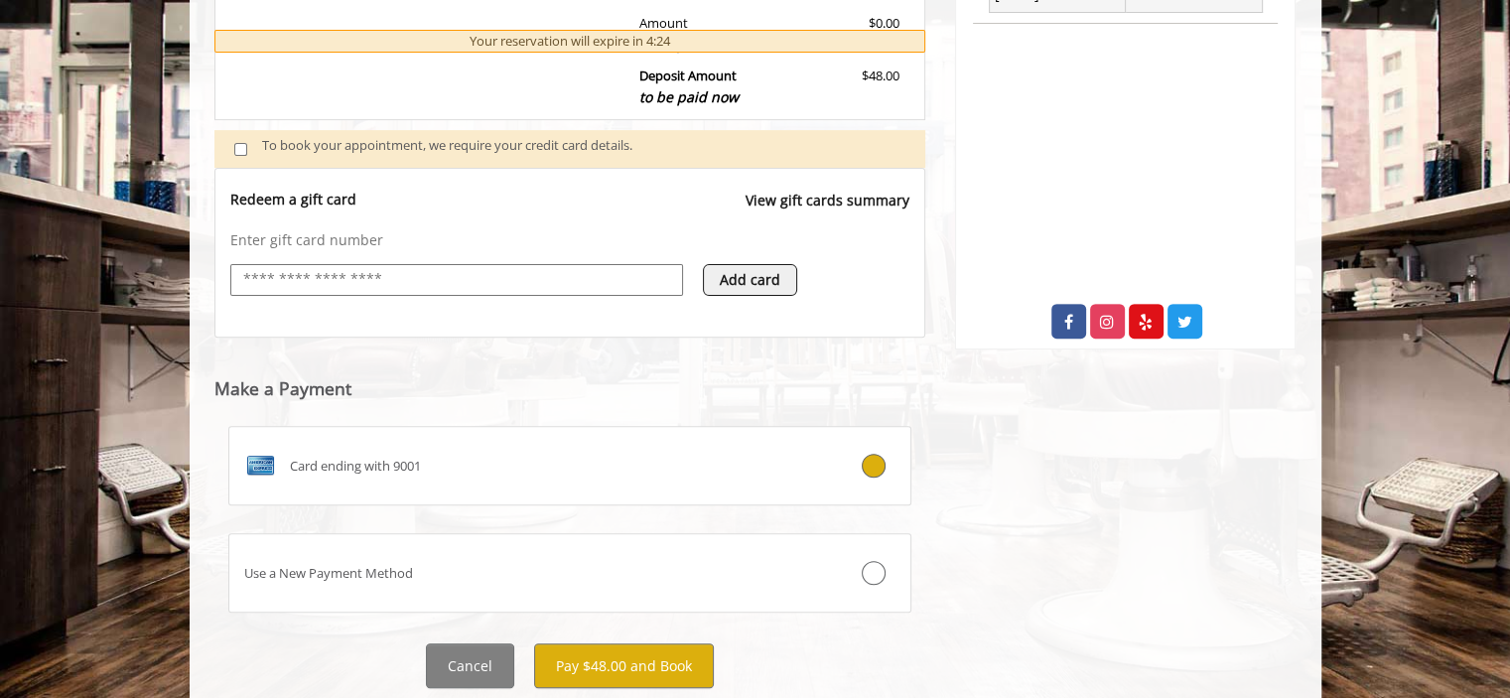
scroll to position [703, 0]
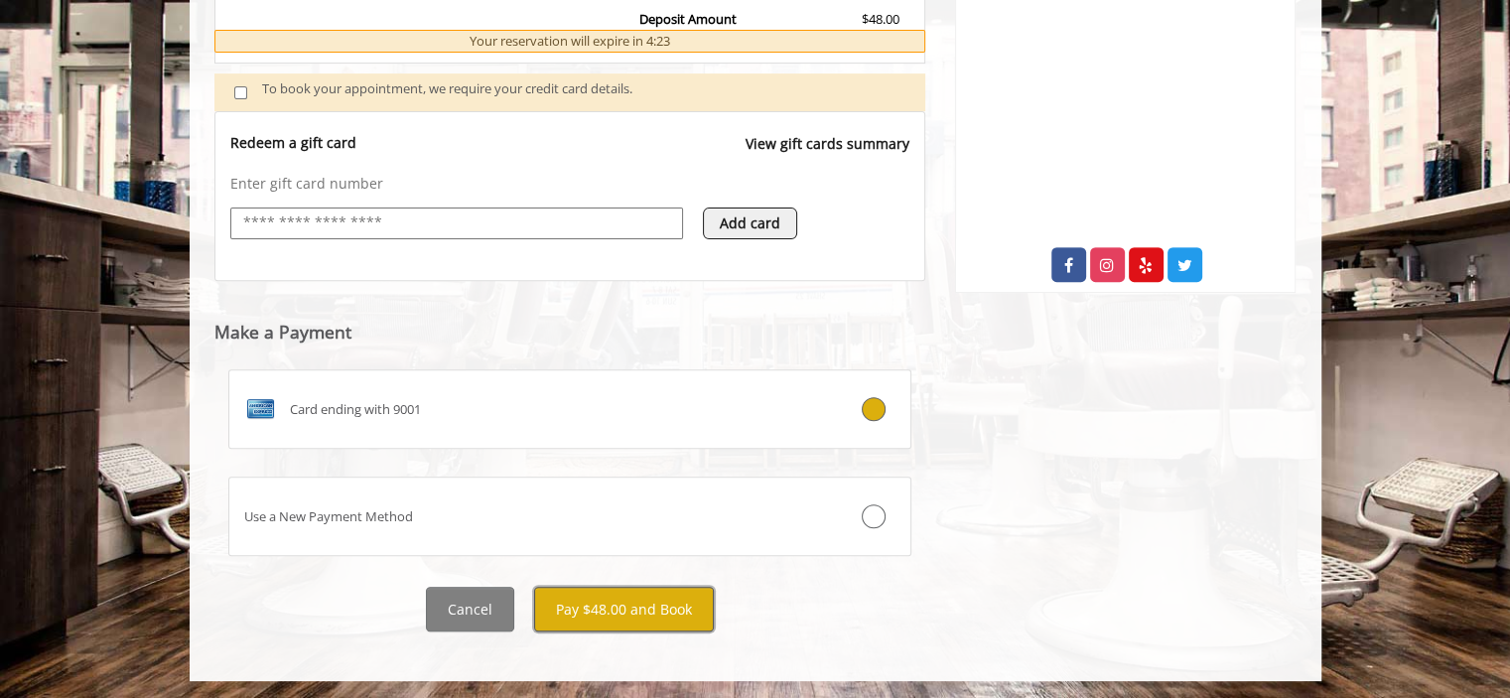
click at [611, 616] on button "Pay $48.00 and Book" at bounding box center [624, 609] width 180 height 45
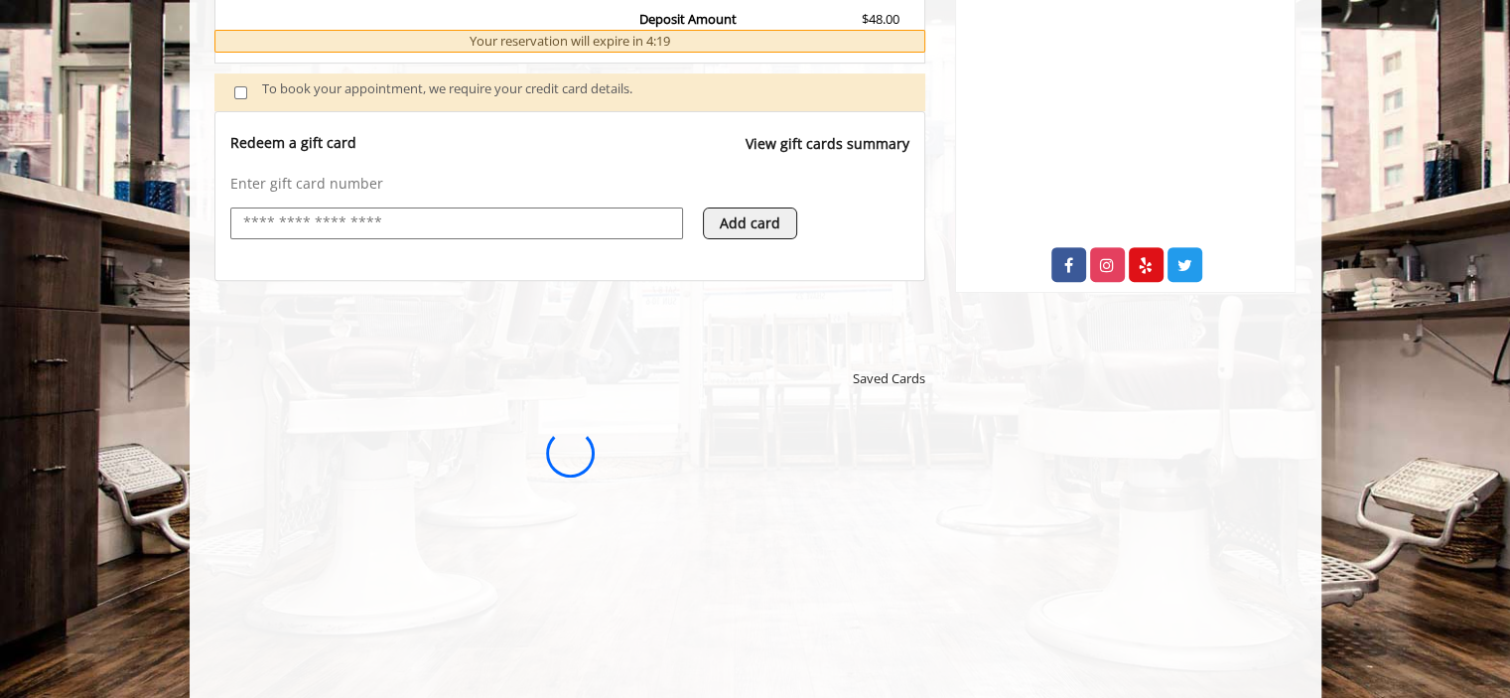
scroll to position [0, 0]
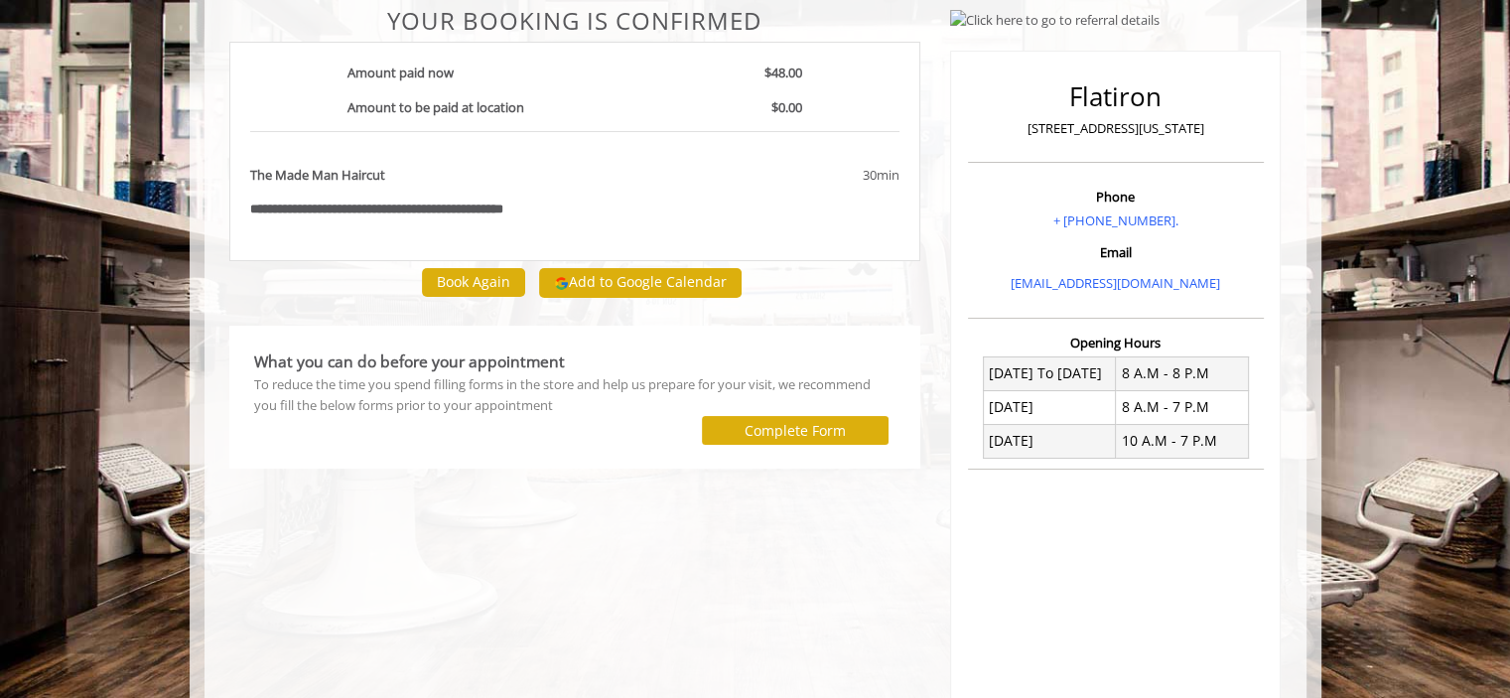
scroll to position [159, 0]
